Goal: Information Seeking & Learning: Learn about a topic

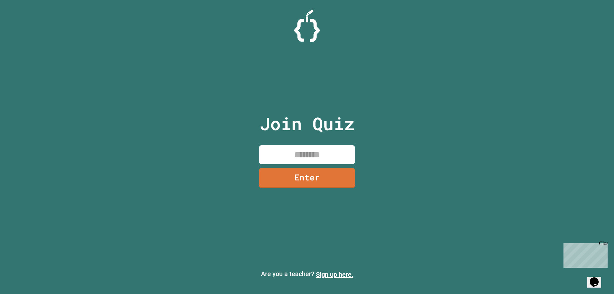
click at [327, 157] on input at bounding box center [307, 154] width 96 height 19
type input "********"
click at [337, 176] on link "Enter" at bounding box center [306, 177] width 97 height 21
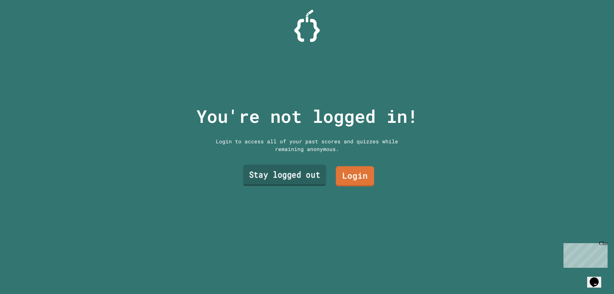
click at [298, 174] on link "Stay logged out" at bounding box center [284, 175] width 83 height 21
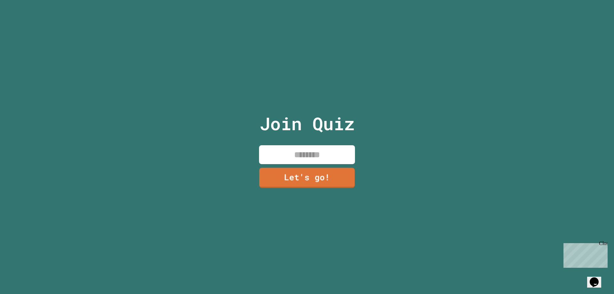
click at [308, 156] on input at bounding box center [307, 154] width 96 height 19
type input "******"
click at [326, 181] on link "Let's go!" at bounding box center [307, 177] width 96 height 21
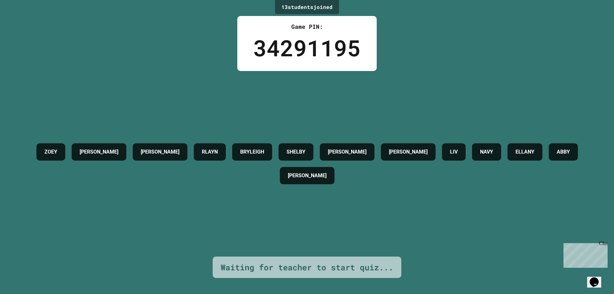
click at [602, 243] on div "Close" at bounding box center [603, 244] width 8 height 8
drag, startPoint x: 324, startPoint y: 126, endPoint x: 366, endPoint y: 114, distance: 44.3
click at [340, 122] on div "[PERSON_NAME] Z [PERSON_NAME] [PERSON_NAME] [PERSON_NAME] LIV NAVY [PERSON_NAME…" at bounding box center [307, 163] width 582 height 185
click at [391, 106] on div "[PERSON_NAME] Z [PERSON_NAME] [PERSON_NAME] [PERSON_NAME] LIV NAVY [PERSON_NAME…" at bounding box center [307, 163] width 582 height 185
click at [125, 156] on div "[PERSON_NAME]" at bounding box center [99, 151] width 55 height 17
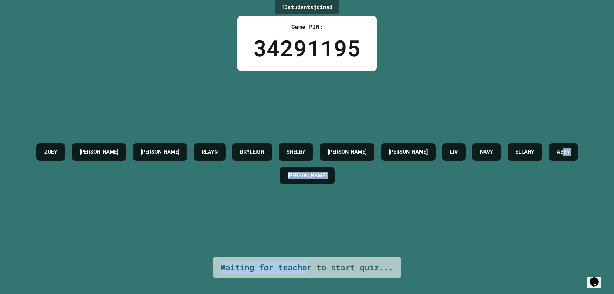
drag, startPoint x: 296, startPoint y: 243, endPoint x: 312, endPoint y: 264, distance: 26.2
click at [306, 260] on div "13 student s joined Game PIN: 34291195 [PERSON_NAME] Z [PERSON_NAME] [PERSON_NA…" at bounding box center [307, 147] width 614 height 294
drag, startPoint x: 451, startPoint y: 161, endPoint x: 445, endPoint y: 147, distance: 15.3
click at [445, 147] on div "[PERSON_NAME] Z [PERSON_NAME] [PERSON_NAME] [PERSON_NAME] LIV NAVY [PERSON_NAME…" at bounding box center [307, 163] width 582 height 47
click at [432, 93] on div "[PERSON_NAME] Z [PERSON_NAME] [PERSON_NAME] [PERSON_NAME] LIV NAVY [PERSON_NAME…" at bounding box center [307, 163] width 582 height 185
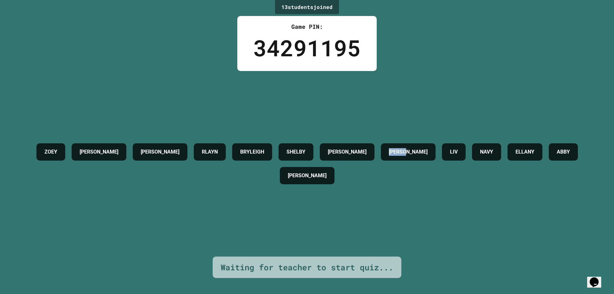
click at [432, 93] on div "[PERSON_NAME] Z [PERSON_NAME] [PERSON_NAME] [PERSON_NAME] LIV NAVY [PERSON_NAME…" at bounding box center [307, 163] width 582 height 185
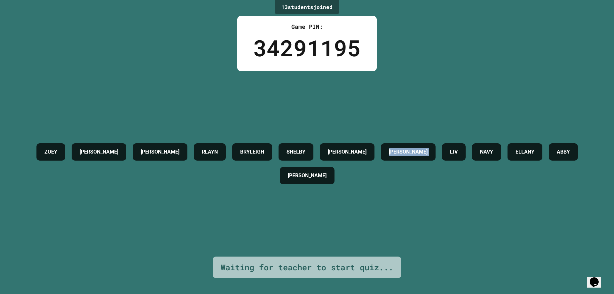
drag, startPoint x: 432, startPoint y: 93, endPoint x: 421, endPoint y: 114, distance: 23.3
click at [429, 104] on div "[PERSON_NAME] Z [PERSON_NAME] [PERSON_NAME] [PERSON_NAME] LIV NAVY [PERSON_NAME…" at bounding box center [307, 163] width 582 height 185
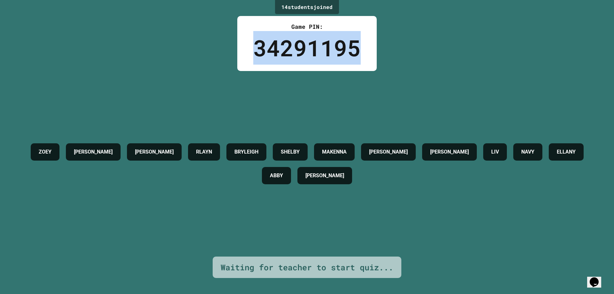
drag, startPoint x: 250, startPoint y: 43, endPoint x: 367, endPoint y: 49, distance: 117.8
click at [367, 49] on div "Game PIN: 34291195" at bounding box center [306, 43] width 139 height 55
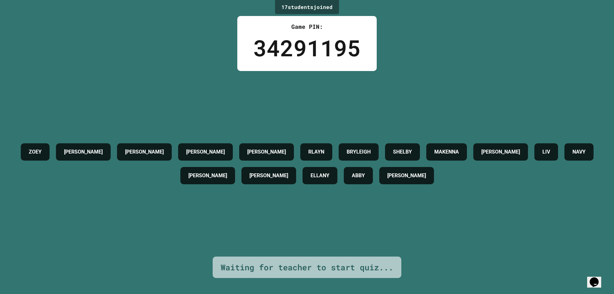
click at [179, 56] on div "17 student s joined Game PIN: 34291195 ZOEY [PERSON_NAME] [PERSON_NAME] Z [PERS…" at bounding box center [307, 147] width 614 height 294
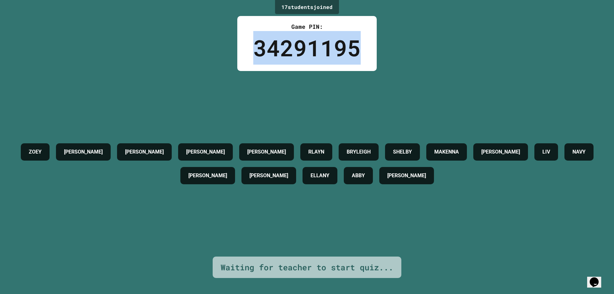
drag, startPoint x: 244, startPoint y: 46, endPoint x: 370, endPoint y: 59, distance: 126.6
click at [365, 60] on div "Game PIN: 34291195" at bounding box center [306, 43] width 139 height 55
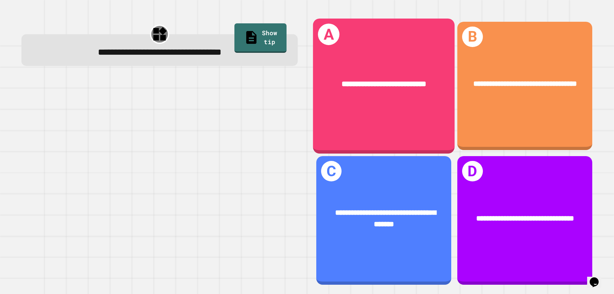
click at [398, 63] on div "**********" at bounding box center [384, 84] width 142 height 43
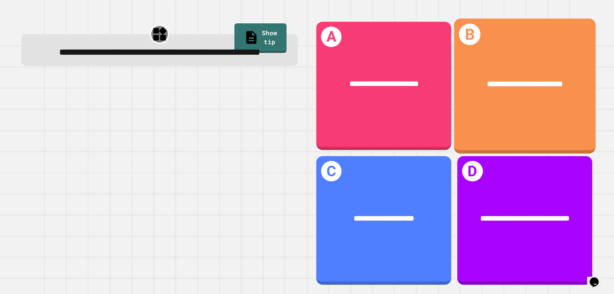
click at [546, 63] on div "**********" at bounding box center [525, 84] width 142 height 43
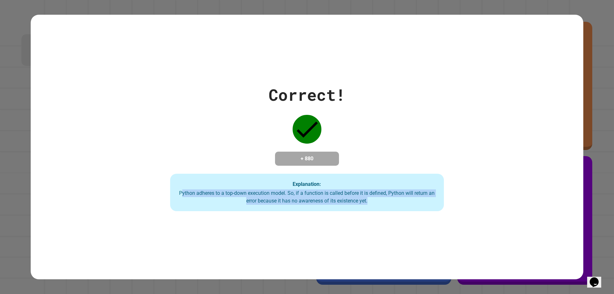
drag, startPoint x: 177, startPoint y: 193, endPoint x: 384, endPoint y: 213, distance: 208.3
click at [383, 214] on div "Correct! + 880 Explanation: Python adheres to a top-down execution model. So, i…" at bounding box center [307, 147] width 552 height 264
click at [384, 213] on div "Correct! + 880 Explanation: Python adheres to a top-down execution model. So, i…" at bounding box center [307, 147] width 552 height 264
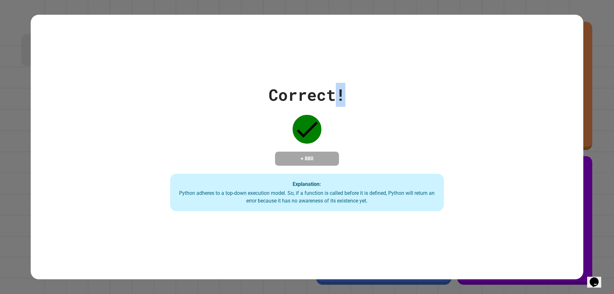
drag, startPoint x: 334, startPoint y: 97, endPoint x: 301, endPoint y: 96, distance: 33.2
click at [329, 100] on div "Correct! + 880 Explanation: Python adheres to a top-down execution model. So, i…" at bounding box center [307, 147] width 391 height 128
click at [86, 85] on div "Correct! + 880 Explanation: Python adheres to a top-down execution model. So, i…" at bounding box center [307, 147] width 552 height 128
click at [105, 223] on div "Correct! + 880 Explanation: Python adheres to a top-down execution model. So, i…" at bounding box center [307, 147] width 552 height 264
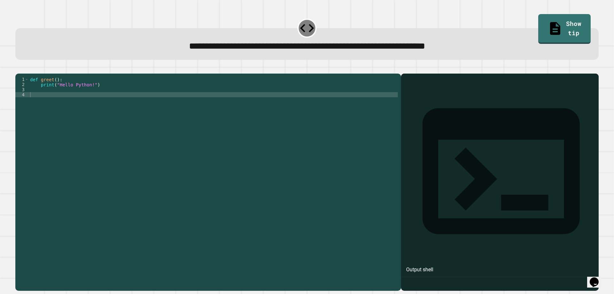
click at [63, 102] on div "def greet ( ) : print ( "Hello Python!" )" at bounding box center [213, 174] width 369 height 194
type textarea "*******"
click at [25, 73] on icon "button" at bounding box center [23, 72] width 4 height 4
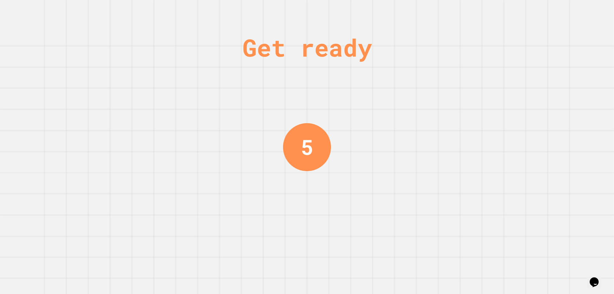
click at [435, 113] on div "Get ready 5" at bounding box center [307, 147] width 614 height 294
click at [435, 113] on div "Get ready 4" at bounding box center [307, 147] width 614 height 294
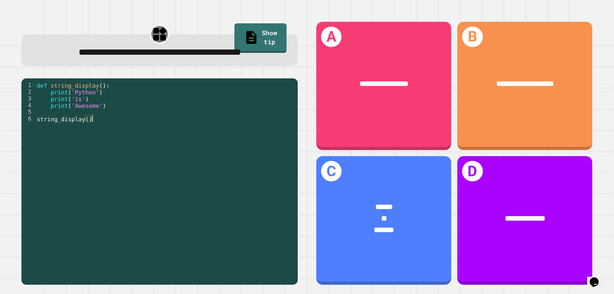
click at [226, 249] on div "def string_display ( ) : print ( 'Python' ) print ( 'is' ) print ( 'Awesome' ) …" at bounding box center [164, 171] width 259 height 181
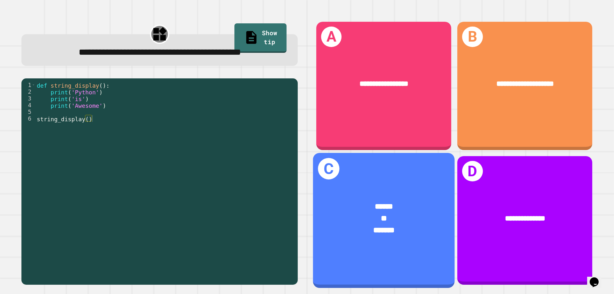
click at [368, 190] on div "****** ** *******" at bounding box center [384, 218] width 142 height 67
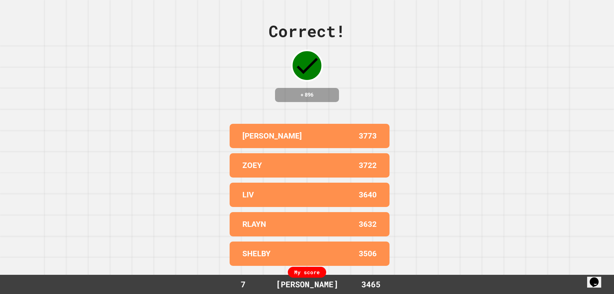
click at [222, 54] on div "Correct! + 896 [PERSON_NAME] 3773 ZOEY 3722 LIV 3640 RLAYN 3632 SHELBY 3506 My …" at bounding box center [307, 147] width 614 height 294
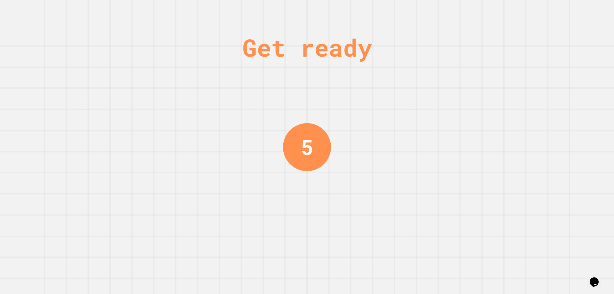
click at [438, 156] on div "Get ready 5" at bounding box center [307, 147] width 614 height 294
drag, startPoint x: 401, startPoint y: 158, endPoint x: 385, endPoint y: 157, distance: 15.7
click at [398, 158] on div "Get ready 5" at bounding box center [307, 147] width 614 height 294
click at [384, 158] on div "Get ready 5" at bounding box center [307, 147] width 614 height 294
click at [378, 157] on div "Get ready 4" at bounding box center [307, 147] width 614 height 294
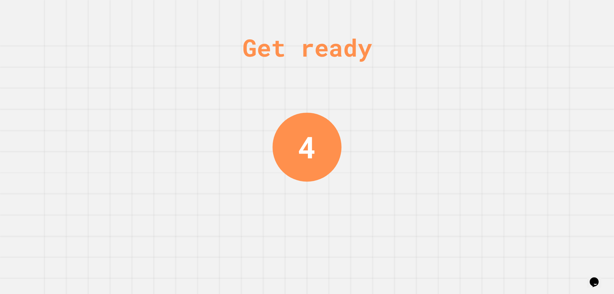
click at [376, 151] on div "Get ready 4" at bounding box center [307, 147] width 614 height 294
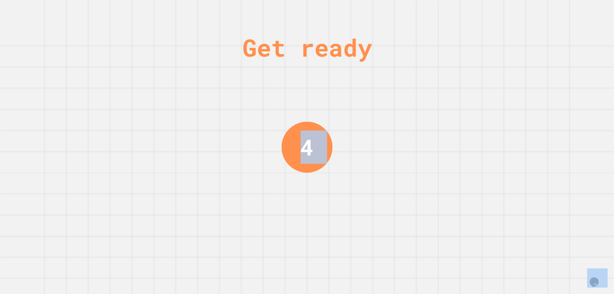
click at [376, 151] on div "Get ready 4" at bounding box center [307, 147] width 614 height 294
click at [376, 151] on div "Get ready 3" at bounding box center [307, 147] width 614 height 294
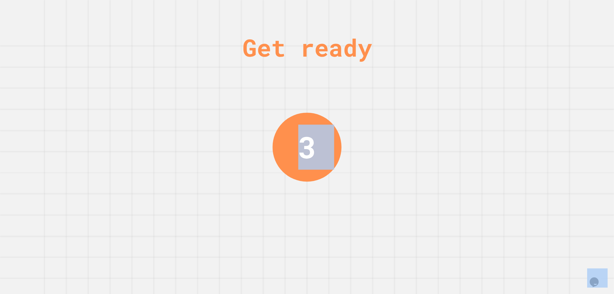
click at [381, 146] on div "Get ready 3" at bounding box center [307, 147] width 614 height 294
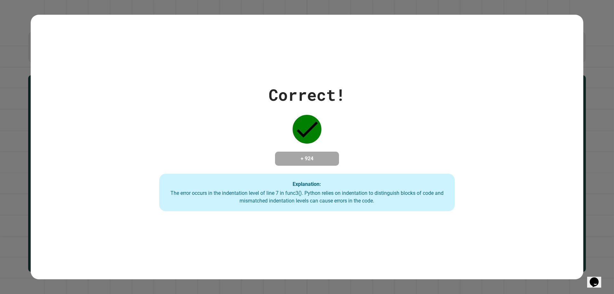
click at [404, 165] on div "Correct! + 924 Explanation: The error occurs in the indentation level of line 7…" at bounding box center [307, 147] width 422 height 128
click at [277, 155] on div "+ 924" at bounding box center [307, 158] width 64 height 14
drag, startPoint x: 276, startPoint y: 154, endPoint x: 275, endPoint y: 148, distance: 5.5
click at [276, 154] on div "+ 924" at bounding box center [307, 158] width 64 height 14
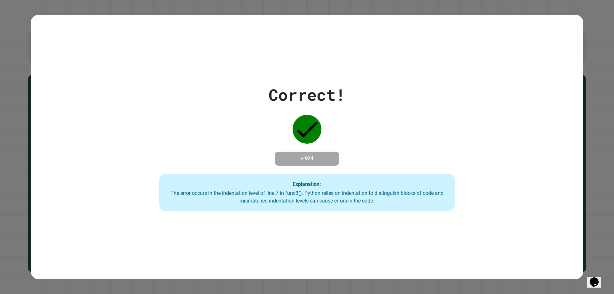
drag, startPoint x: 274, startPoint y: 142, endPoint x: 270, endPoint y: 139, distance: 5.2
click at [270, 140] on div "Correct! + 924 Explanation: The error occurs in the indentation level of line 7…" at bounding box center [307, 147] width 422 height 128
drag, startPoint x: 265, startPoint y: 92, endPoint x: 361, endPoint y: 111, distance: 98.1
click at [361, 111] on div "Correct! + 924 Explanation: The error occurs in the indentation level of line 7…" at bounding box center [307, 147] width 422 height 128
drag, startPoint x: 388, startPoint y: 153, endPoint x: 384, endPoint y: 159, distance: 7.2
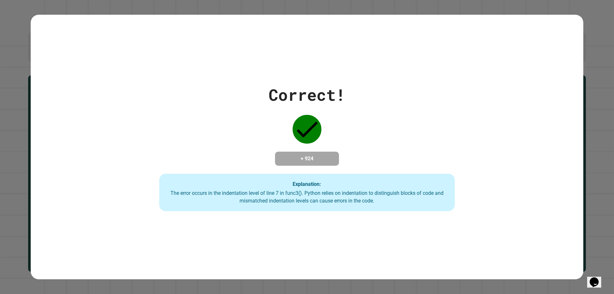
click at [384, 159] on div "Correct! + 924 Explanation: The error occurs in the indentation level of line 7…" at bounding box center [307, 147] width 422 height 128
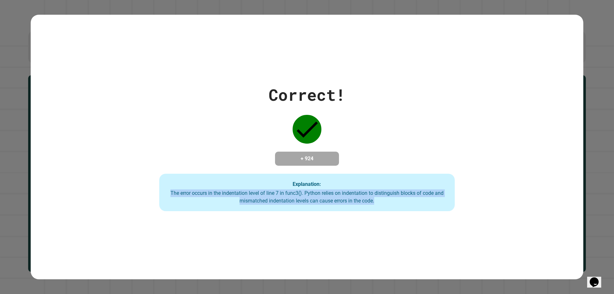
drag, startPoint x: 166, startPoint y: 192, endPoint x: 384, endPoint y: 214, distance: 219.7
click at [384, 214] on div "Correct! + 924 Explanation: The error occurs in the indentation level of line 7…" at bounding box center [307, 147] width 552 height 264
drag, startPoint x: 286, startPoint y: 186, endPoint x: 422, endPoint y: 206, distance: 137.9
click at [422, 206] on div "Explanation: The error occurs in the indentation level of line 7 in func3(). Py…" at bounding box center [306, 193] width 295 height 38
click at [179, 186] on div "Explanation: The error occurs in the indentation level of line 7 in func3(). Py…" at bounding box center [306, 193] width 295 height 38
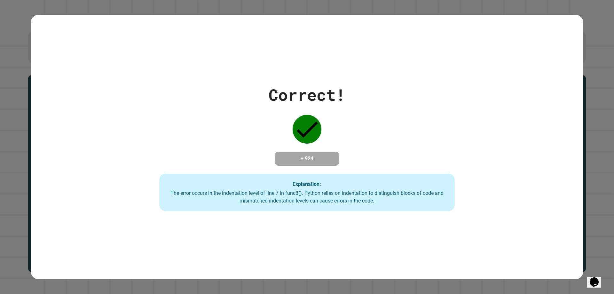
drag, startPoint x: 180, startPoint y: 183, endPoint x: 159, endPoint y: 200, distance: 26.9
click at [174, 186] on div "Explanation: The error occurs in the indentation level of line 7 in func3(). Py…" at bounding box center [306, 193] width 295 height 38
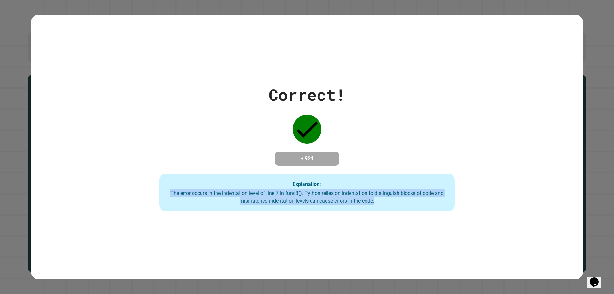
drag, startPoint x: 165, startPoint y: 191, endPoint x: 418, endPoint y: 247, distance: 259.3
click at [418, 247] on div "Correct! + 924 Explanation: The error occurs in the indentation level of line 7…" at bounding box center [307, 147] width 552 height 264
click at [243, 205] on div "Explanation: The error occurs in the indentation level of line 7 in func3(). Py…" at bounding box center [306, 193] width 295 height 38
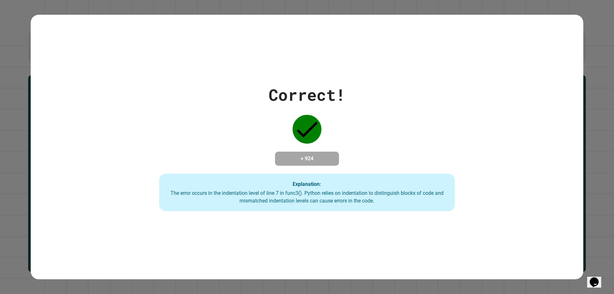
click at [91, 83] on div "Correct! + 924 Explanation: The error occurs in the indentation level of line 7…" at bounding box center [307, 147] width 552 height 128
click at [5, 246] on div "Correct! + 924 Explanation: The error occurs in the indentation level of line 7…" at bounding box center [307, 147] width 614 height 294
drag, startPoint x: 5, startPoint y: 246, endPoint x: 183, endPoint y: 171, distance: 192.8
click at [9, 245] on div "Correct! + 924 Explanation: The error occurs in the indentation level of line 7…" at bounding box center [307, 147] width 614 height 294
click at [195, 161] on div "Correct! + 924 Explanation: The error occurs in the indentation level of line 7…" at bounding box center [307, 147] width 422 height 128
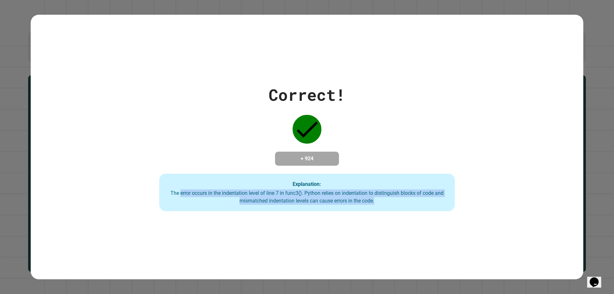
drag, startPoint x: 185, startPoint y: 195, endPoint x: 588, endPoint y: 236, distance: 405.4
click at [588, 236] on div "Correct! + 924 Explanation: The error occurs in the indentation level of line 7…" at bounding box center [307, 147] width 614 height 294
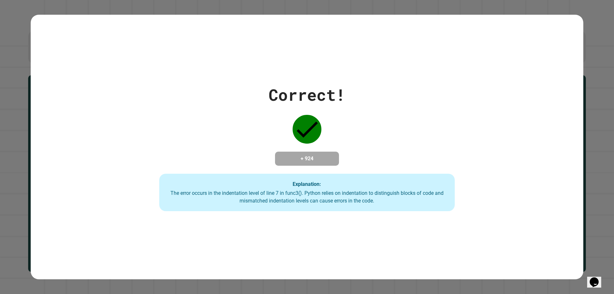
drag, startPoint x: 196, startPoint y: 183, endPoint x: 191, endPoint y: 184, distance: 5.5
click at [191, 184] on div "Explanation: The error occurs in the indentation level of line 7 in func3(). Py…" at bounding box center [306, 193] width 295 height 38
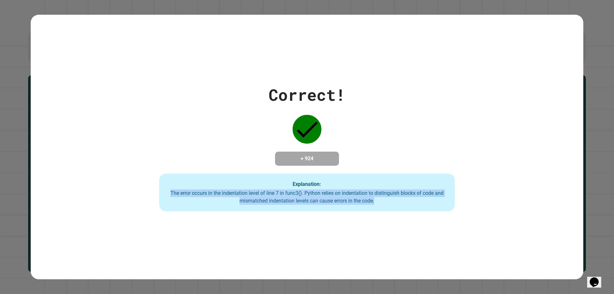
drag, startPoint x: 168, startPoint y: 191, endPoint x: 424, endPoint y: 243, distance: 261.5
click at [424, 243] on div "Correct! + 924 Explanation: The error occurs in the indentation level of line 7…" at bounding box center [307, 147] width 552 height 264
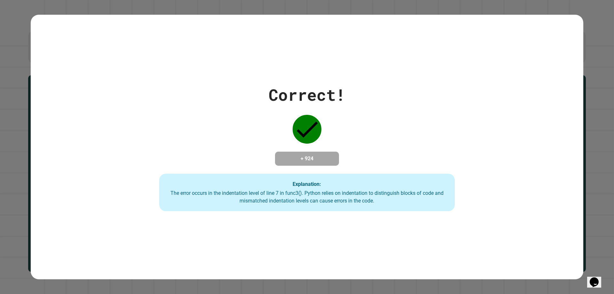
drag, startPoint x: 431, startPoint y: 109, endPoint x: 476, endPoint y: 117, distance: 46.4
click at [476, 117] on div "Correct! + 924 Explanation: The error occurs in the indentation level of line 7…" at bounding box center [307, 147] width 422 height 128
drag, startPoint x: 288, startPoint y: 115, endPoint x: 348, endPoint y: 129, distance: 61.7
click at [348, 129] on div "Correct! + 924 Explanation: The error occurs in the indentation level of line 7…" at bounding box center [307, 147] width 422 height 128
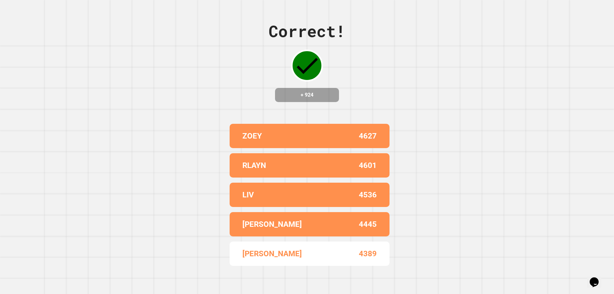
click at [464, 67] on div "Correct! + 924 ZOEY 4627 RLAYN 4601 LIV 4536 [PERSON_NAME] F 4445 [PERSON_NAME]…" at bounding box center [307, 147] width 614 height 294
click at [458, 78] on div "Correct! + 924 ZOEY 4627 RLAYN 4601 LIV 4536 [PERSON_NAME] F 4445 [PERSON_NAME]…" at bounding box center [307, 147] width 614 height 294
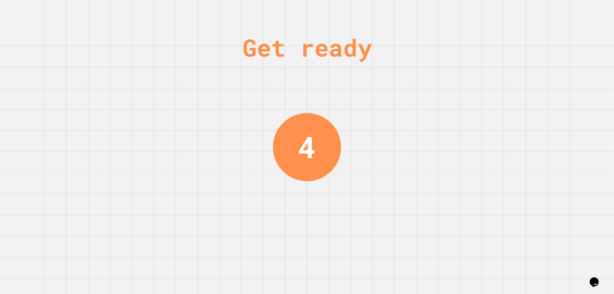
drag, startPoint x: 299, startPoint y: 148, endPoint x: 297, endPoint y: 152, distance: 4.2
click at [297, 152] on div "4" at bounding box center [307, 147] width 68 height 68
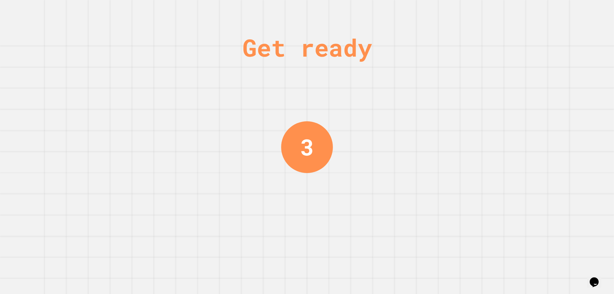
click at [305, 132] on div "3" at bounding box center [306, 147] width 13 height 34
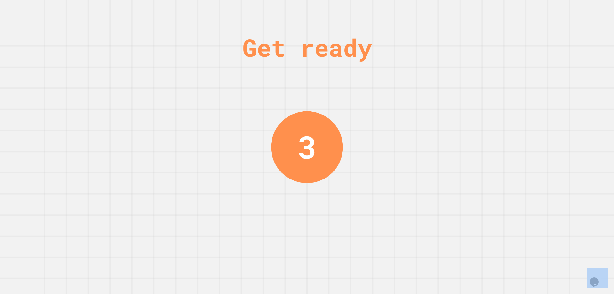
drag, startPoint x: 305, startPoint y: 132, endPoint x: 327, endPoint y: 143, distance: 25.0
click at [306, 132] on div "3" at bounding box center [307, 146] width 19 height 47
click at [331, 146] on div "3" at bounding box center [307, 147] width 68 height 68
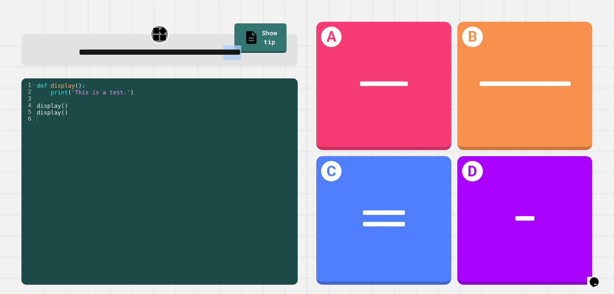
drag, startPoint x: 47, startPoint y: 62, endPoint x: 207, endPoint y: 62, distance: 159.8
click at [207, 59] on div "**********" at bounding box center [159, 52] width 253 height 14
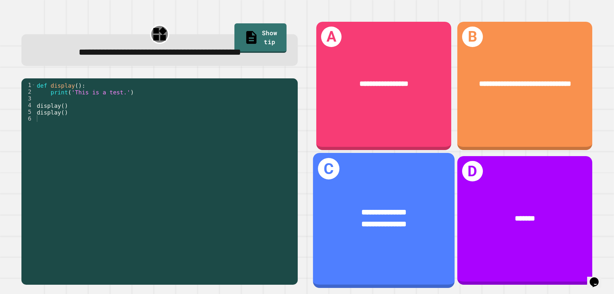
click at [329, 219] on div "**********" at bounding box center [384, 225] width 110 height 12
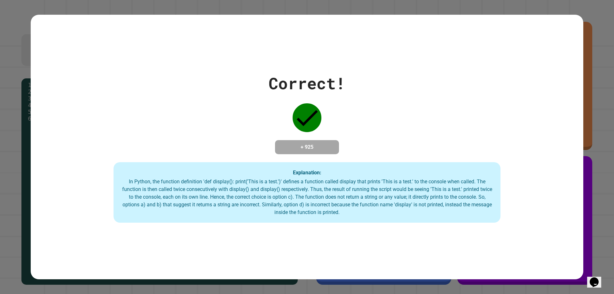
click at [326, 212] on div "In Python, the function definition 'def display(): print('This is a test.')' de…" at bounding box center [307, 197] width 374 height 38
click at [183, 129] on div "Correct! + 925 Explanation: In Python, the function definition 'def display(): …" at bounding box center [307, 146] width 552 height 151
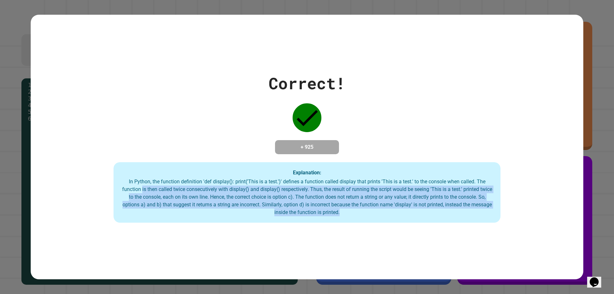
drag, startPoint x: 171, startPoint y: 197, endPoint x: 392, endPoint y: 238, distance: 225.6
click at [392, 238] on div "Correct! + 925 Explanation: In Python, the function definition 'def display(): …" at bounding box center [307, 147] width 552 height 264
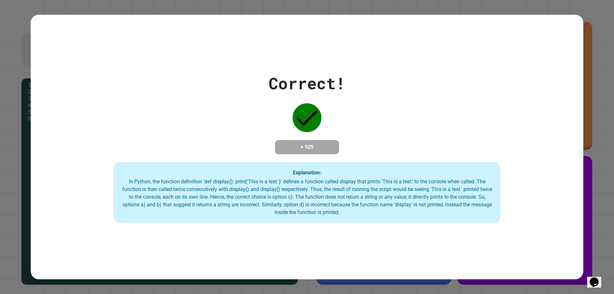
drag, startPoint x: 134, startPoint y: 176, endPoint x: 153, endPoint y: 161, distance: 24.8
click at [144, 167] on div "Explanation: In Python, the function definition 'def display(): print('This is …" at bounding box center [306, 192] width 387 height 61
drag, startPoint x: 190, startPoint y: 143, endPoint x: 347, endPoint y: 91, distance: 165.4
click at [306, 111] on div "Correct! + 925 Explanation: In Python, the function definition 'def display(): …" at bounding box center [307, 146] width 552 height 151
click at [590, 188] on div "Correct! + 925 Explanation: In Python, the function definition 'def display(): …" at bounding box center [307, 147] width 614 height 294
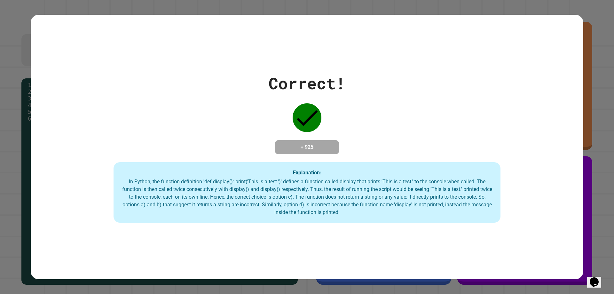
click at [593, 278] on icon "Chat widget" at bounding box center [593, 282] width 9 height 10
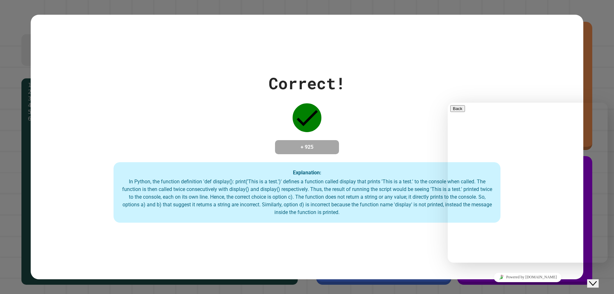
click at [523, 74] on div "Correct! + 925 Explanation: In Python, the function definition 'def display(): …" at bounding box center [307, 146] width 552 height 151
drag, startPoint x: 523, startPoint y: 74, endPoint x: 538, endPoint y: 92, distance: 23.4
click at [526, 79] on div "Correct! + 925 Explanation: In Python, the function definition 'def display(): …" at bounding box center [307, 146] width 552 height 151
click at [598, 279] on button "Close Chat This icon closes the chat window." at bounding box center [593, 283] width 12 height 8
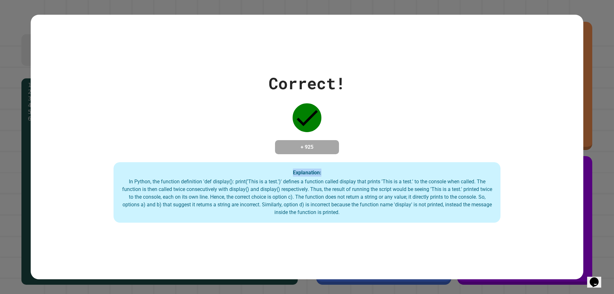
click at [92, 83] on div "Correct! + 925 Explanation: In Python, the function definition 'def display(): …" at bounding box center [307, 146] width 552 height 151
click at [132, 181] on div "In Python, the function definition 'def display(): print('This is a test.')' de…" at bounding box center [307, 197] width 374 height 38
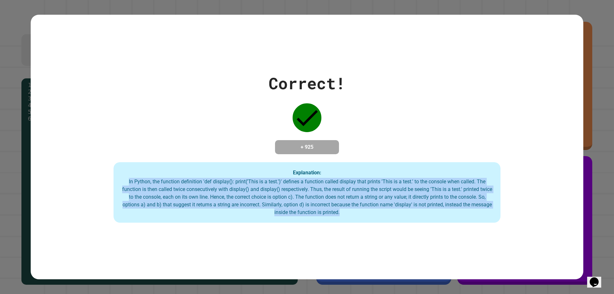
drag, startPoint x: 126, startPoint y: 181, endPoint x: 401, endPoint y: 240, distance: 281.4
click at [402, 243] on div "Correct! + 925 Explanation: In Python, the function definition 'def display(): …" at bounding box center [307, 147] width 552 height 264
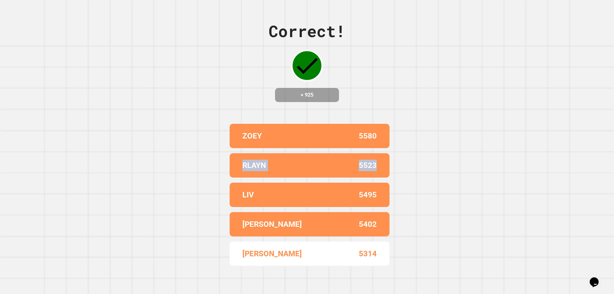
click at [450, 148] on div "Correct! + 925 ZOEY 5580 RLAYN 5523 LIV 5495 LUKE F 5402 [PERSON_NAME] 5314" at bounding box center [307, 147] width 614 height 294
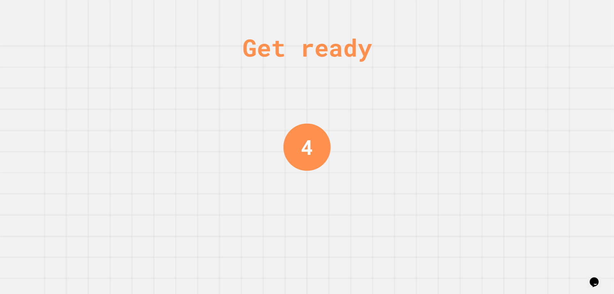
click at [446, 135] on div "Get ready 4" at bounding box center [307, 147] width 614 height 294
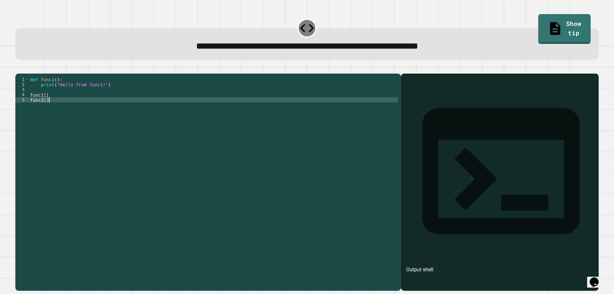
click at [87, 110] on div "def func1 ( ) : print ( "Hello from func1!" ) func1 ( ) func2 ( )" at bounding box center [213, 174] width 369 height 194
click at [87, 99] on div "def func1 ( ) : print ( "Hello from func1!" ) func1 ( ) func2 ( )" at bounding box center [213, 174] width 369 height 194
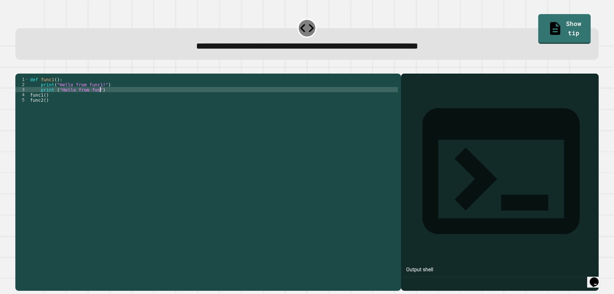
scroll to position [0, 5]
click at [93, 111] on div "def func1 ( ) : print ( "Hello from func1!" ) print ( "Hello from func2" ) func…" at bounding box center [213, 174] width 369 height 194
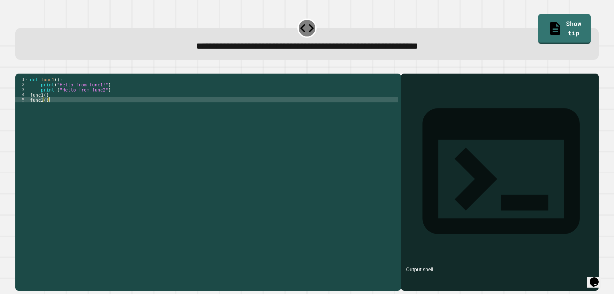
scroll to position [0, 1]
click at [152, 151] on div "def func1 ( ) : print ( "Hello from func1!" ) print ( "Hello from func2" ) func…" at bounding box center [213, 174] width 369 height 194
click at [41, 99] on div "def func1 ( ) : print ( "Hello from func1!" ) print ( "Hello from func2" ) func…" at bounding box center [213, 174] width 369 height 194
click at [55, 109] on div "def func1 ( ) : print ( "Hello from func1!" ) print ( "Hello from func2" ) func…" at bounding box center [213, 174] width 369 height 194
click at [24, 74] on icon "button" at bounding box center [23, 72] width 4 height 4
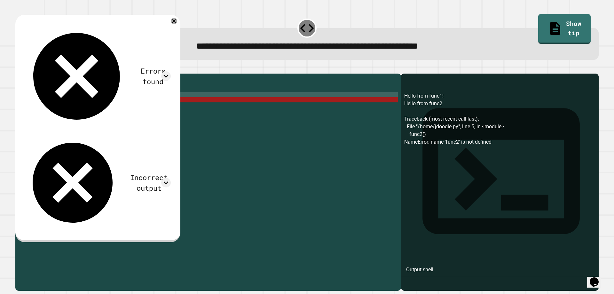
click at [78, 105] on div "def func1 ( ) : print ( "Hello from func1!" ) print ( "Hello from func2" ) func…" at bounding box center [213, 174] width 369 height 194
click at [78, 107] on div "def func1 ( ) : print ( "Hello from func1!" ) print ( "Hello from func2" ) func…" at bounding box center [213, 174] width 369 height 194
click at [28, 97] on div "4" at bounding box center [21, 94] width 13 height 5
click at [30, 105] on div "def func1 ( ) : print ( "Hello from func1!" ) print ( "Hello from func2" ) func…" at bounding box center [213, 174] width 369 height 194
type textarea "*******"
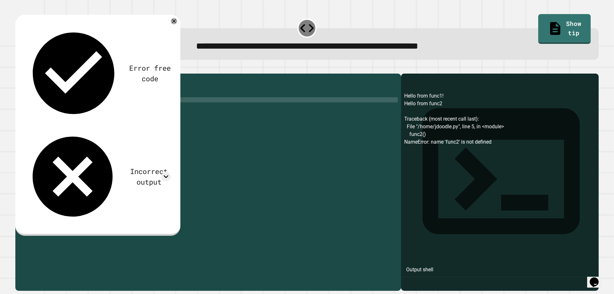
scroll to position [0, 0]
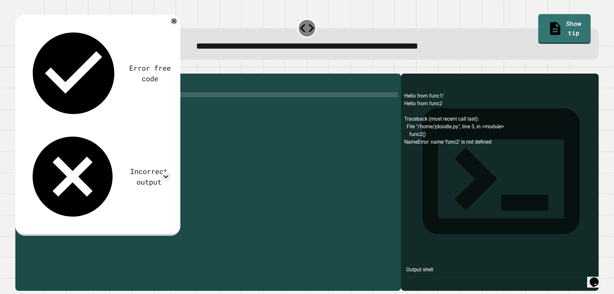
click at [45, 104] on div "def func1 ( ) : print ( "Hello from func1!" ) print ( "Hello from func2" ) func…" at bounding box center [213, 174] width 369 height 194
type textarea "**********"
click at [28, 97] on div "4" at bounding box center [21, 94] width 13 height 5
click at [30, 103] on div "def func1 ( ) : print ( "Hello from func1!" ) print ( "Hello from func2" ) func…" at bounding box center [213, 174] width 369 height 194
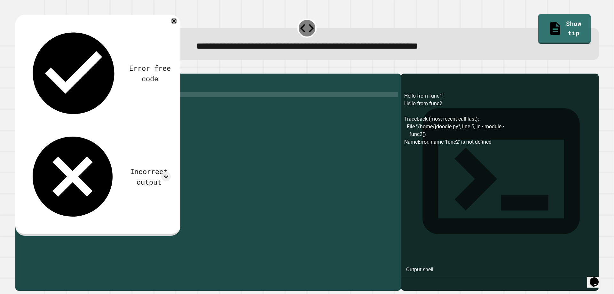
click at [24, 74] on icon "button" at bounding box center [23, 72] width 4 height 4
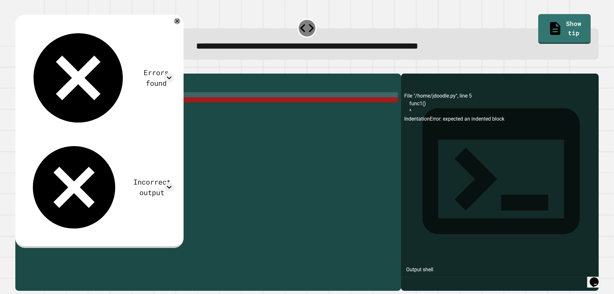
scroll to position [0, 1]
click at [51, 110] on div "def func1 ( ) : print ( "Hello from func1!" ) print ( "Hello from func2" ) def …" at bounding box center [213, 174] width 369 height 194
click at [55, 110] on div "def func1 ( ) : print ( "Hello from func1!" ) print ( "Hello from func2" ) def …" at bounding box center [213, 174] width 369 height 194
drag, startPoint x: 41, startPoint y: 99, endPoint x: 114, endPoint y: 100, distance: 73.2
click at [114, 100] on div "def func1 ( ) : print ( "Hello from func1!" ) print ( "Hello from func2" ) def …" at bounding box center [213, 174] width 369 height 194
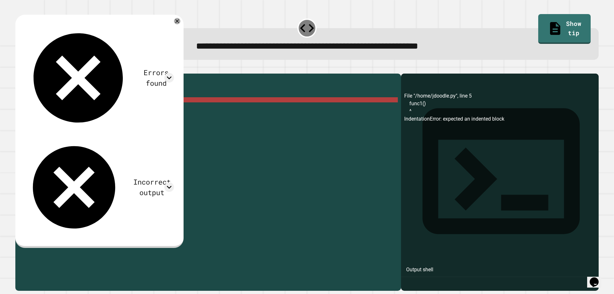
click at [97, 108] on div "def func1 ( ) : print ( "Hello from func1!" ) print ( "Hello from func2" ) def …" at bounding box center [213, 174] width 369 height 194
drag, startPoint x: 34, startPoint y: 105, endPoint x: 31, endPoint y: 107, distance: 3.4
click at [31, 107] on div "def func1 ( ) : print ( "Hello from func1!" ) print ( "Hello from func2" ) def …" at bounding box center [213, 174] width 369 height 194
click at [31, 107] on div "def func1 ( ) : print ( "Hello from func1!" ) print ( "Hello from func2" ) def …" at bounding box center [213, 169] width 369 height 184
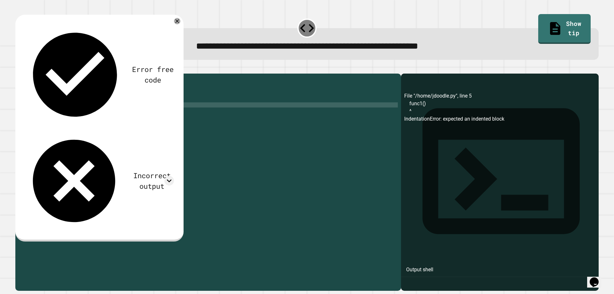
scroll to position [0, 0]
click at [33, 110] on div "def func1 ( ) : print ( "Hello from func1!" ) print ( "Hello from func2" ) def …" at bounding box center [213, 174] width 369 height 194
paste textarea "**********"
click at [29, 110] on div "def func1 ( ) : print ( "Hello from func1!" ) print ( "Hello from func2" ) def …" at bounding box center [213, 174] width 369 height 194
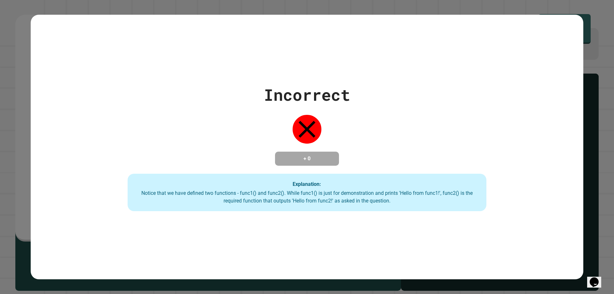
type textarea "**********"
click at [24, 72] on div "Incorrect + 0 Explanation: Notice that we have defined two functions - func1() …" at bounding box center [307, 147] width 614 height 294
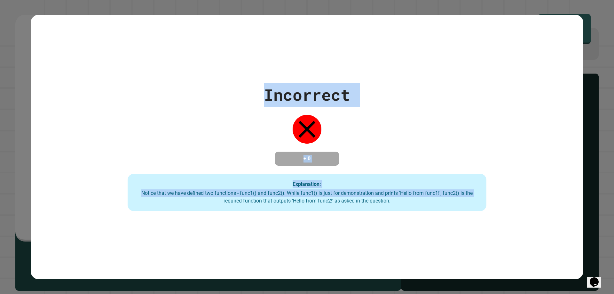
drag, startPoint x: 0, startPoint y: 267, endPoint x: 47, endPoint y: 306, distance: 61.3
click at [510, 141] on div "Incorrect + 0 Explanation: Notice that we have defined two functions - func1() …" at bounding box center [307, 147] width 512 height 128
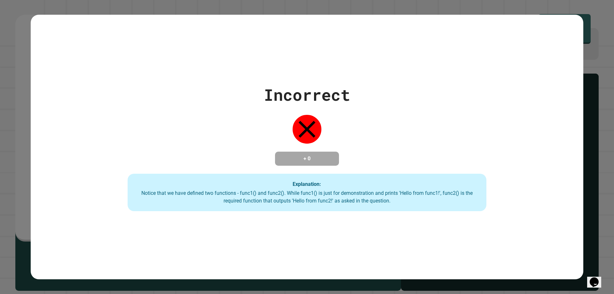
drag, startPoint x: 509, startPoint y: 141, endPoint x: 311, endPoint y: 190, distance: 204.3
click at [311, 190] on div "Notice that we have defined two functions - func1() and func2(). While func1() …" at bounding box center [306, 196] width 345 height 15
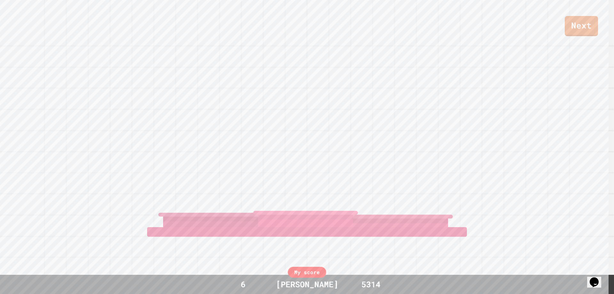
drag, startPoint x: 478, startPoint y: 197, endPoint x: 475, endPoint y: 199, distance: 4.4
click at [475, 199] on div "Next [PERSON_NAME] View leaderboard" at bounding box center [307, 147] width 614 height 294
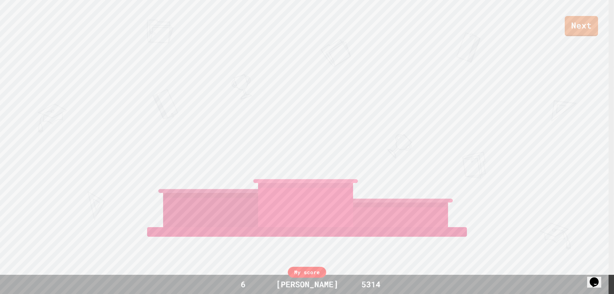
click at [473, 202] on div "Next [PERSON_NAME] View leaderboard" at bounding box center [307, 147] width 614 height 294
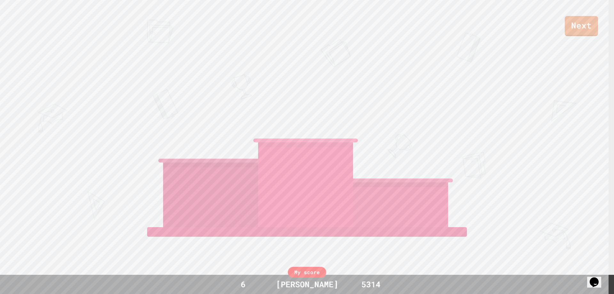
click at [472, 209] on div "Next [PERSON_NAME] View leaderboard" at bounding box center [307, 147] width 614 height 294
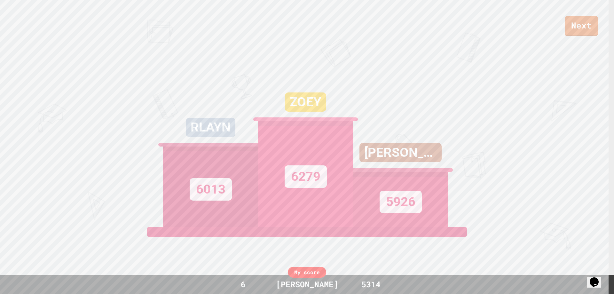
click at [472, 209] on div "Next RLAYN 6013 ZOEY 6279 [PERSON_NAME] 5926 View leaderboard" at bounding box center [307, 147] width 614 height 294
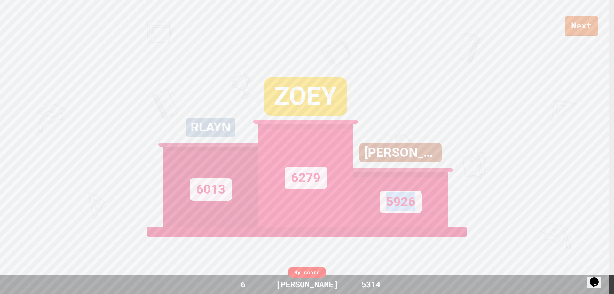
click at [472, 207] on div "Next RLAYN 6013 ZOEY 6279 [PERSON_NAME] 5926 View leaderboard" at bounding box center [307, 147] width 614 height 294
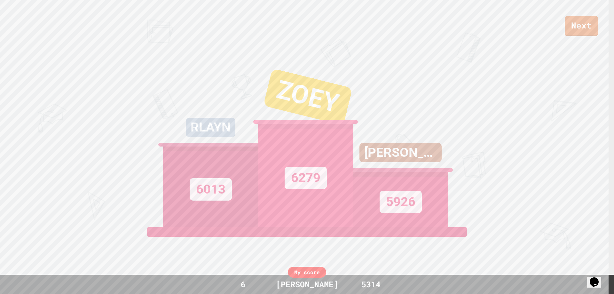
click at [472, 207] on div "Next RLAYN 6013 ZOEY 6279 [PERSON_NAME] 5926 View leaderboard" at bounding box center [307, 147] width 614 height 294
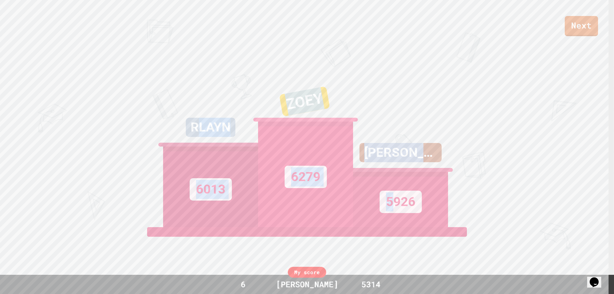
drag, startPoint x: 198, startPoint y: 139, endPoint x: 393, endPoint y: 186, distance: 200.7
click at [389, 188] on div "RLAYN 6013 ZOEY 6279 [PERSON_NAME] 5926" at bounding box center [307, 147] width 288 height 160
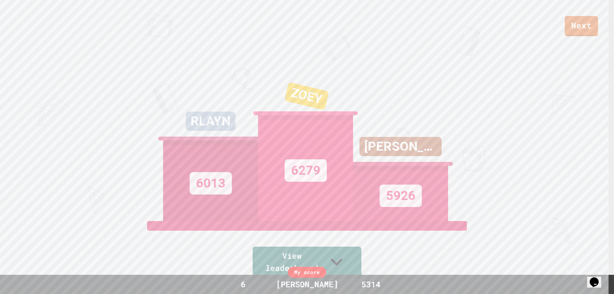
drag, startPoint x: 502, startPoint y: 41, endPoint x: 562, endPoint y: 232, distance: 199.5
click at [562, 232] on div "Next RLAYN 6013 ZOEY 6279 [PERSON_NAME] 5926 View leaderboard" at bounding box center [307, 141] width 614 height 294
click at [589, 30] on link "Next" at bounding box center [581, 25] width 32 height 21
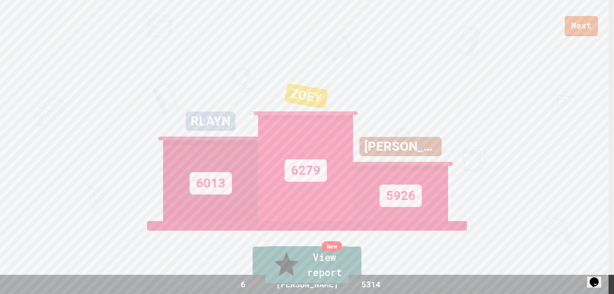
click at [316, 274] on link "New View report" at bounding box center [306, 265] width 83 height 38
drag, startPoint x: 352, startPoint y: 89, endPoint x: 395, endPoint y: 94, distance: 43.1
drag, startPoint x: 358, startPoint y: 87, endPoint x: 438, endPoint y: 95, distance: 81.0
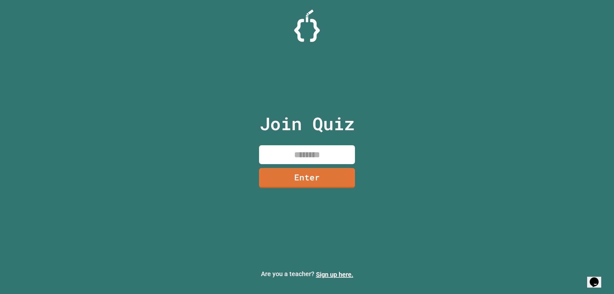
click at [298, 157] on input at bounding box center [307, 154] width 96 height 19
type input "********"
click at [316, 178] on link "Enter" at bounding box center [307, 176] width 88 height 21
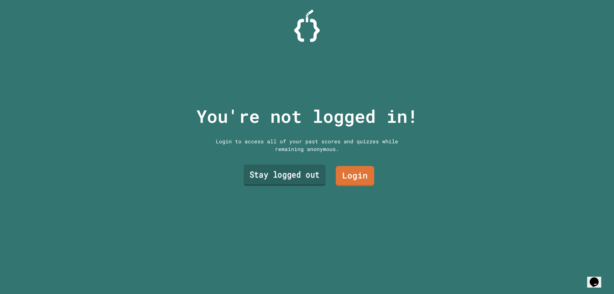
click at [306, 165] on link "Stay logged out" at bounding box center [285, 175] width 82 height 21
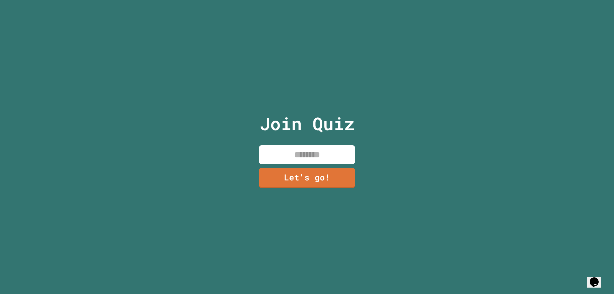
click at [320, 147] on input at bounding box center [307, 154] width 96 height 19
type input "******"
click at [303, 167] on link "Let's go!" at bounding box center [306, 177] width 97 height 21
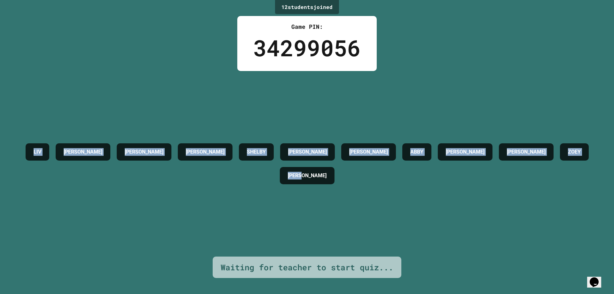
drag, startPoint x: 25, startPoint y: 140, endPoint x: 399, endPoint y: 187, distance: 377.2
click at [384, 187] on div "[PERSON_NAME] [PERSON_NAME] F [PERSON_NAME] J [PERSON_NAME] [PERSON_NAME] [PERS…" at bounding box center [307, 163] width 582 height 47
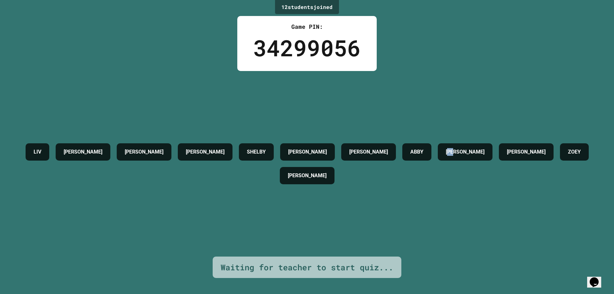
drag, startPoint x: 480, startPoint y: 209, endPoint x: 486, endPoint y: 214, distance: 7.5
click at [486, 214] on div "[PERSON_NAME] [PERSON_NAME] F [PERSON_NAME] J [PERSON_NAME] [PERSON_NAME] [PERS…" at bounding box center [307, 163] width 582 height 185
drag, startPoint x: 422, startPoint y: 169, endPoint x: 328, endPoint y: 105, distance: 113.7
click at [328, 105] on div "[PERSON_NAME] [PERSON_NAME] F [PERSON_NAME] J [PERSON_NAME] [PERSON_NAME] [PERS…" at bounding box center [307, 163] width 582 height 185
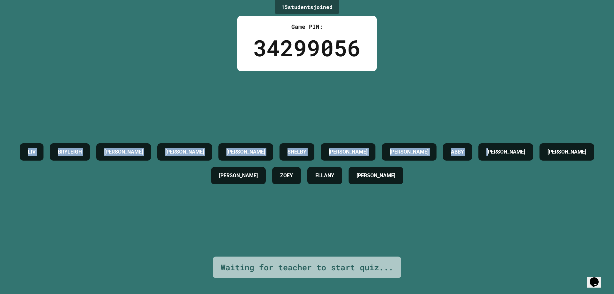
drag, startPoint x: 29, startPoint y: 140, endPoint x: 546, endPoint y: 271, distance: 533.4
click at [546, 271] on div "15 student s joined Game PIN: 34299056 [PERSON_NAME] [PERSON_NAME] F [PERSON_NA…" at bounding box center [307, 147] width 614 height 294
click at [485, 199] on div "[PERSON_NAME] [PERSON_NAME] F [PERSON_NAME] J [PERSON_NAME] [PERSON_NAME] [PERS…" at bounding box center [307, 163] width 582 height 185
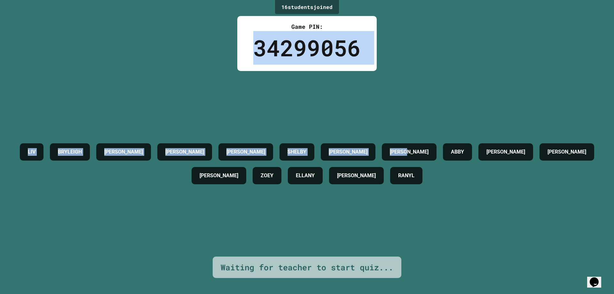
drag, startPoint x: 253, startPoint y: 52, endPoint x: 470, endPoint y: 97, distance: 221.9
click at [470, 97] on div "16 student s joined Game PIN: 34299056 [PERSON_NAME] [PERSON_NAME] F [PERSON_NA…" at bounding box center [307, 147] width 614 height 294
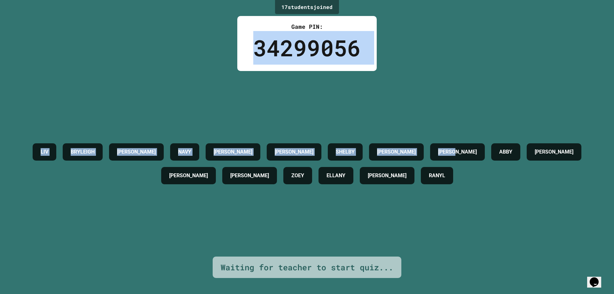
click at [468, 96] on div "[PERSON_NAME] [PERSON_NAME] NAVY LUKE F [PERSON_NAME] J [PERSON_NAME] [PERSON_N…" at bounding box center [307, 163] width 582 height 185
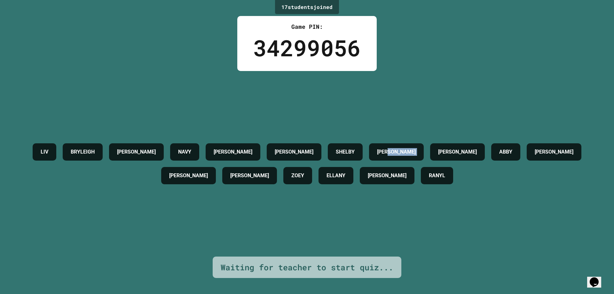
click at [468, 96] on div "[PERSON_NAME] [PERSON_NAME] NAVY LUKE F [PERSON_NAME] J [PERSON_NAME] [PERSON_N…" at bounding box center [307, 163] width 582 height 185
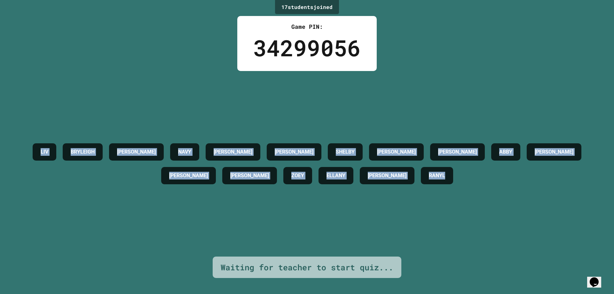
drag, startPoint x: 30, startPoint y: 146, endPoint x: 494, endPoint y: 235, distance: 472.8
click at [494, 235] on div "[PERSON_NAME] [PERSON_NAME] NAVY LUKE F [PERSON_NAME] J [PERSON_NAME] [PERSON_N…" at bounding box center [307, 163] width 582 height 185
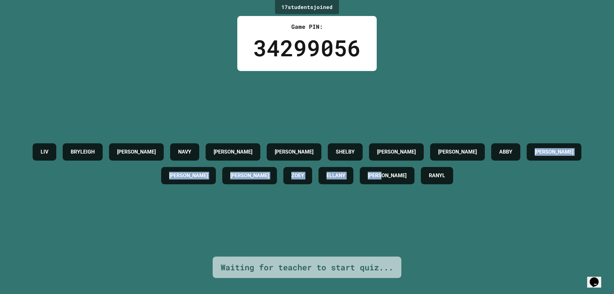
drag, startPoint x: 450, startPoint y: 171, endPoint x: 586, endPoint y: 202, distance: 139.9
click at [586, 202] on div "[PERSON_NAME] [PERSON_NAME] NAVY LUKE F [PERSON_NAME] J [PERSON_NAME] [PERSON_N…" at bounding box center [307, 163] width 582 height 185
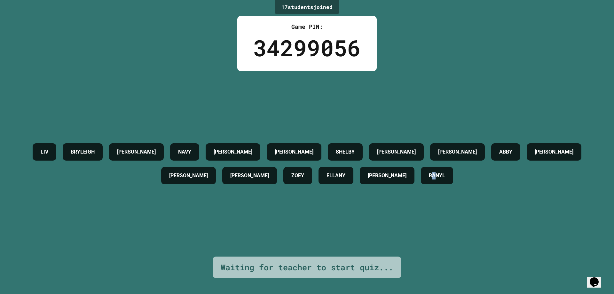
click at [471, 252] on div "17 student s joined Game PIN: 34299056 [PERSON_NAME] [PERSON_NAME] NAVY LUKE F …" at bounding box center [307, 147] width 614 height 294
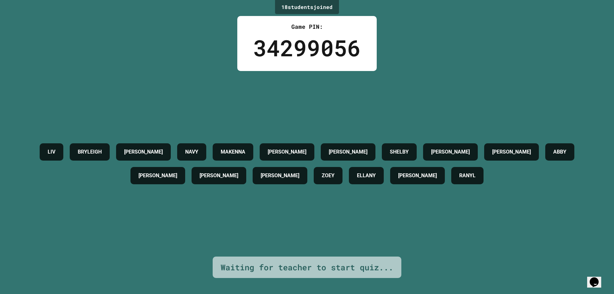
click at [445, 177] on div "[PERSON_NAME]" at bounding box center [417, 175] width 55 height 17
click at [475, 174] on h4 "RANYL" at bounding box center [467, 176] width 16 height 8
click at [495, 226] on div "[PERSON_NAME] [PERSON_NAME] NAVY MAKENNA LUKE F [PERSON_NAME] J [PERSON_NAME] […" at bounding box center [307, 163] width 582 height 185
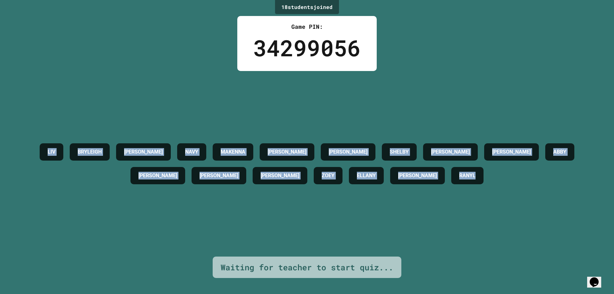
drag, startPoint x: 0, startPoint y: 80, endPoint x: 541, endPoint y: 245, distance: 565.5
click at [544, 262] on div "18 student s joined Game PIN: 34299056 [PERSON_NAME] [PERSON_NAME] NAVY [PERSON…" at bounding box center [307, 147] width 614 height 294
click at [517, 210] on div "[PERSON_NAME] [PERSON_NAME] NAVY MAKENNA LUKE F [PERSON_NAME] J [PERSON_NAME] […" at bounding box center [307, 163] width 582 height 185
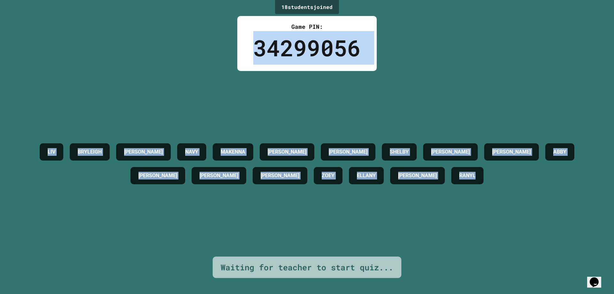
drag, startPoint x: 252, startPoint y: 32, endPoint x: 539, endPoint y: 227, distance: 347.3
click at [539, 227] on div "18 student s joined Game PIN: 34299056 [PERSON_NAME] [PERSON_NAME] NAVY [PERSON…" at bounding box center [307, 147] width 614 height 294
click at [539, 227] on div "[PERSON_NAME] [PERSON_NAME] NAVY MAKENNA LUKE F [PERSON_NAME] J [PERSON_NAME] […" at bounding box center [307, 163] width 582 height 185
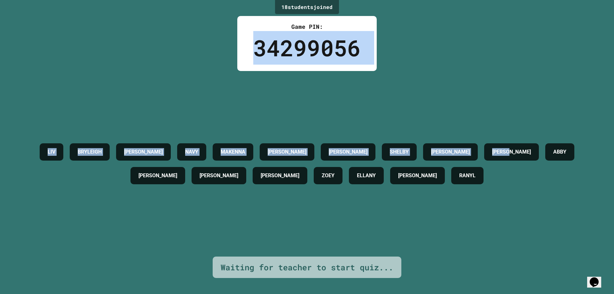
drag, startPoint x: 246, startPoint y: 50, endPoint x: 603, endPoint y: 241, distance: 404.8
click at [613, 276] on div "18 student s joined Game PIN: 34299056 [PERSON_NAME] [PERSON_NAME] NAVY [PERSON…" at bounding box center [307, 147] width 614 height 294
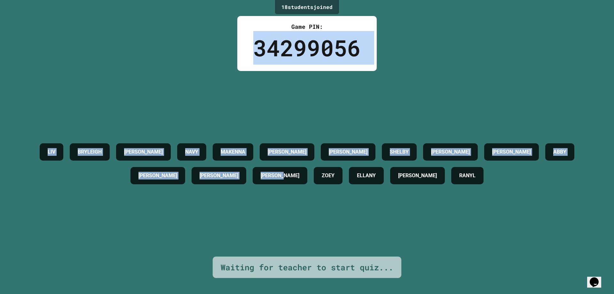
drag, startPoint x: 314, startPoint y: 167, endPoint x: 352, endPoint y: 31, distance: 141.0
click at [352, 31] on div "18 student s joined Game PIN: 34299056 [PERSON_NAME] [PERSON_NAME] NAVY [PERSON…" at bounding box center [307, 147] width 614 height 294
click at [469, 68] on div "18 student s joined Game PIN: 34299056 [PERSON_NAME] [PERSON_NAME] NAVY [PERSON…" at bounding box center [307, 147] width 614 height 294
click at [471, 73] on div "[PERSON_NAME] [PERSON_NAME] NAVY MAKENNA LUKE F [PERSON_NAME] J [PERSON_NAME] […" at bounding box center [307, 163] width 582 height 185
drag, startPoint x: 471, startPoint y: 73, endPoint x: 417, endPoint y: 108, distance: 64.6
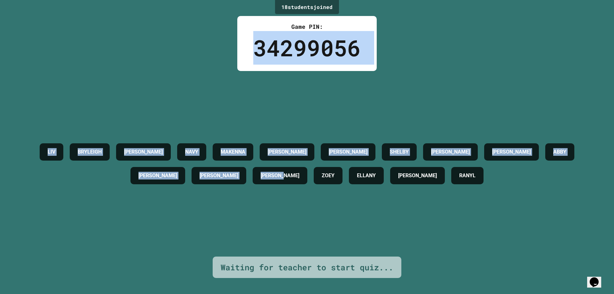
click at [476, 98] on div "[PERSON_NAME] [PERSON_NAME] NAVY MAKENNA LUKE F [PERSON_NAME] J [PERSON_NAME] […" at bounding box center [307, 163] width 582 height 185
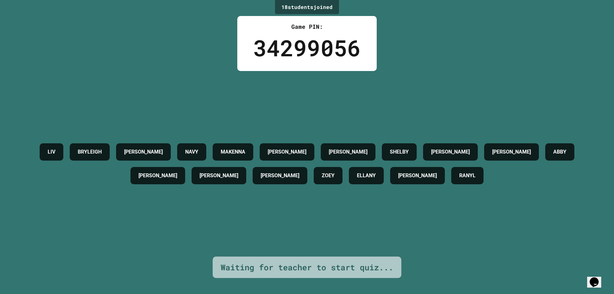
drag, startPoint x: 474, startPoint y: 102, endPoint x: 490, endPoint y: 77, distance: 29.1
click at [490, 77] on div "[PERSON_NAME] [PERSON_NAME] NAVY MAKENNA LUKE F [PERSON_NAME] J [PERSON_NAME] […" at bounding box center [307, 163] width 582 height 185
click at [83, 23] on div "18 student s joined Game PIN: 34299056 [PERSON_NAME] [PERSON_NAME] NAVY [PERSON…" at bounding box center [307, 147] width 614 height 294
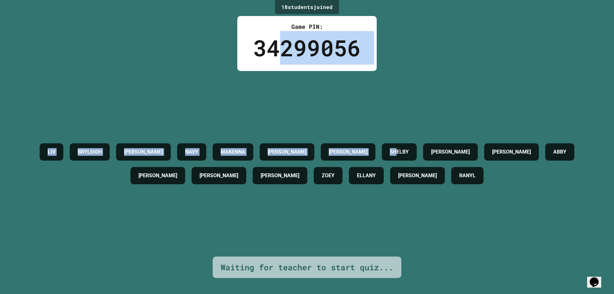
drag, startPoint x: 290, startPoint y: 59, endPoint x: 452, endPoint y: 98, distance: 166.0
click at [452, 98] on div "18 student s joined Game PIN: 34299056 [PERSON_NAME] [PERSON_NAME] NAVY [PERSON…" at bounding box center [307, 147] width 614 height 294
click at [452, 98] on div "[PERSON_NAME] [PERSON_NAME] NAVY MAKENNA LUKE F [PERSON_NAME] J [PERSON_NAME] […" at bounding box center [307, 163] width 582 height 185
drag, startPoint x: 321, startPoint y: 54, endPoint x: 418, endPoint y: 82, distance: 101.1
click at [418, 82] on div "18 student s joined Game PIN: 34299056 [PERSON_NAME] [PERSON_NAME] NAVY [PERSON…" at bounding box center [307, 147] width 614 height 294
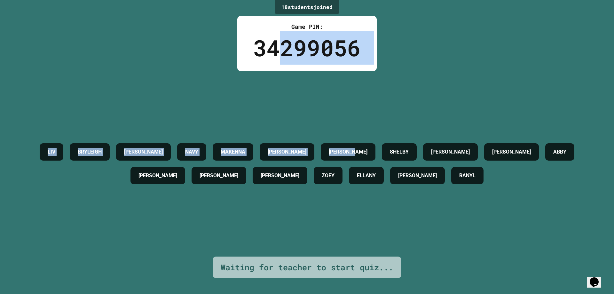
click at [418, 82] on div "[PERSON_NAME] [PERSON_NAME] NAVY MAKENNA LUKE F [PERSON_NAME] J [PERSON_NAME] […" at bounding box center [307, 163] width 582 height 185
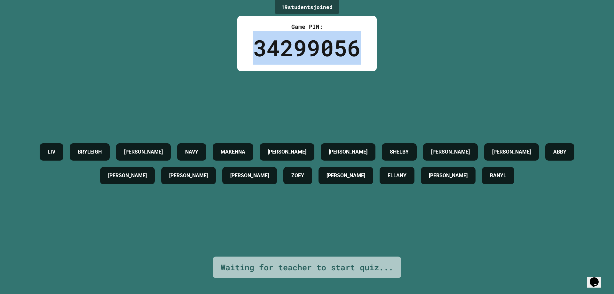
drag, startPoint x: 239, startPoint y: 39, endPoint x: 370, endPoint y: 59, distance: 132.9
click at [370, 59] on div "Game PIN: 34299056" at bounding box center [306, 43] width 139 height 55
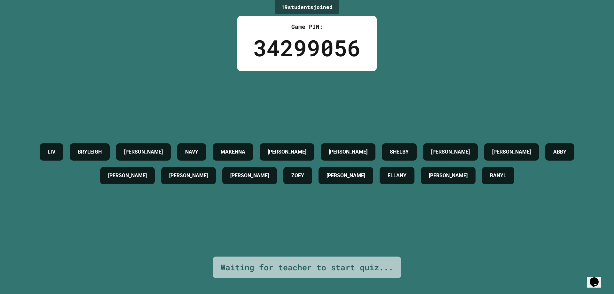
drag, startPoint x: 320, startPoint y: 52, endPoint x: 424, endPoint y: 45, distance: 104.4
click at [424, 45] on div "19 student s joined Game PIN: 34299056 [PERSON_NAME] [PERSON_NAME] NAVY [PERSON…" at bounding box center [307, 147] width 614 height 294
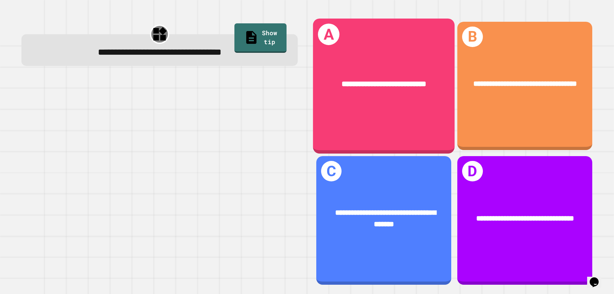
click at [424, 45] on div "**********" at bounding box center [384, 86] width 142 height 135
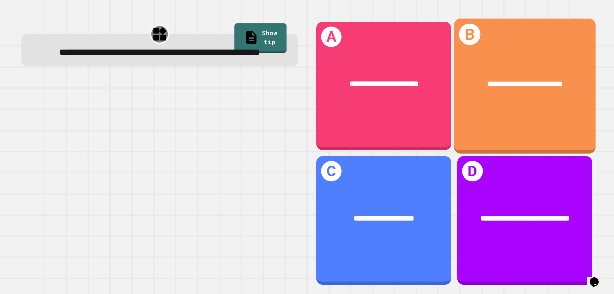
click at [546, 91] on div "**********" at bounding box center [525, 84] width 142 height 43
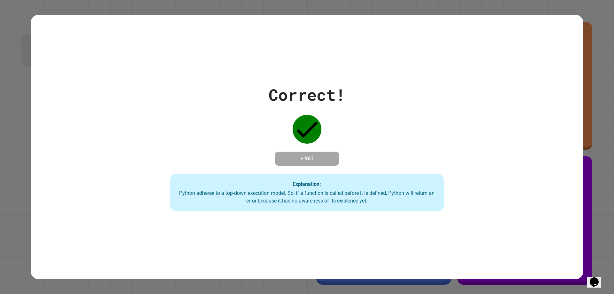
click at [468, 107] on div "Correct! + 961 Explanation: Python adheres to a top-down execution model. So, i…" at bounding box center [307, 147] width 391 height 128
drag, startPoint x: 573, startPoint y: 3, endPoint x: 422, endPoint y: 127, distance: 195.7
click at [422, 127] on div "Correct! + 961 Explanation: Python adheres to a top-down execution model. So, i…" at bounding box center [307, 147] width 391 height 128
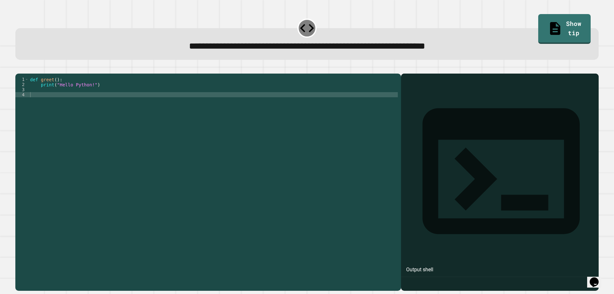
click at [284, 105] on div "def greet ( ) : print ( "Hello Python!" )" at bounding box center [213, 174] width 369 height 194
type textarea "*"
type textarea "*******"
click at [19, 68] on icon "button" at bounding box center [19, 68] width 0 height 0
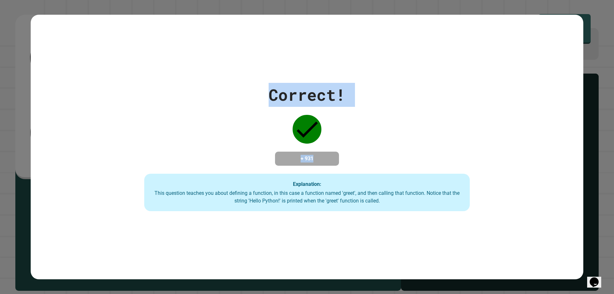
drag, startPoint x: 122, startPoint y: 32, endPoint x: 444, endPoint y: 163, distance: 348.2
click at [613, 177] on div "**********" at bounding box center [307, 147] width 614 height 294
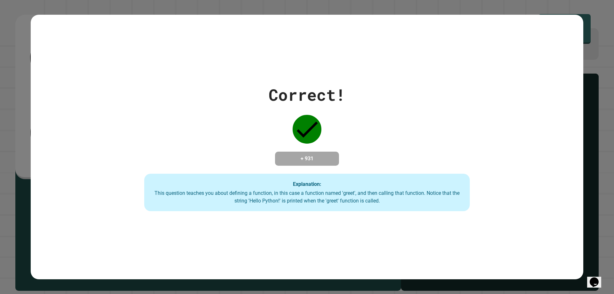
drag, startPoint x: 488, startPoint y: 87, endPoint x: 402, endPoint y: 110, distance: 88.5
click at [411, 106] on div "Correct! + 931 Explanation: This question teaches you about defining a function…" at bounding box center [307, 147] width 464 height 128
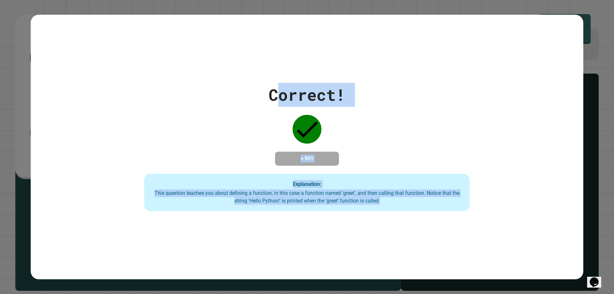
drag, startPoint x: 272, startPoint y: 86, endPoint x: 388, endPoint y: 223, distance: 179.8
click at [388, 223] on div "Correct! + 931 Explanation: This question teaches you about defining a function…" at bounding box center [307, 147] width 552 height 264
click at [462, 126] on div "Correct! + 931 Explanation: This question teaches you about defining a function…" at bounding box center [307, 147] width 464 height 128
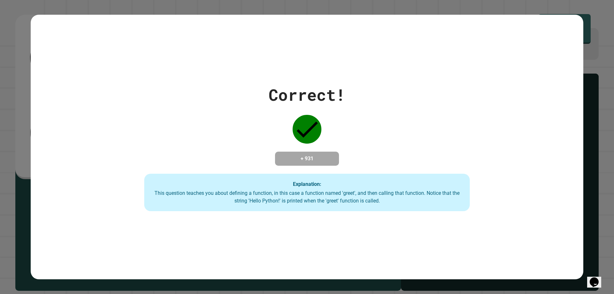
click at [462, 126] on div "Correct! + 931 Explanation: This question teaches you about defining a function…" at bounding box center [307, 147] width 464 height 128
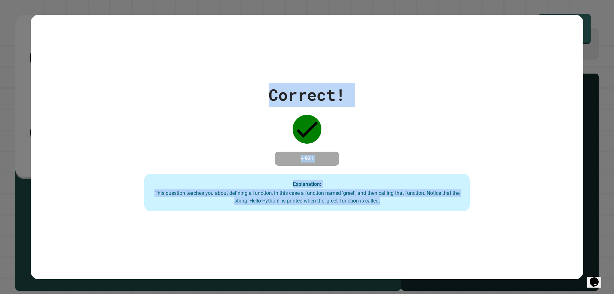
drag, startPoint x: 213, startPoint y: 92, endPoint x: 438, endPoint y: 251, distance: 274.8
click at [438, 251] on div "Correct! + 931 Explanation: This question teaches you about defining a function…" at bounding box center [307, 147] width 552 height 264
click at [449, 45] on div "Correct! + 931 Explanation: This question teaches you about defining a function…" at bounding box center [307, 147] width 552 height 264
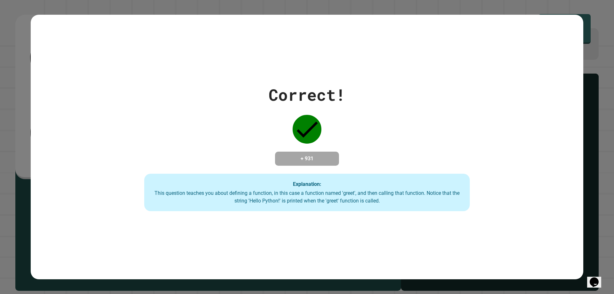
click at [27, 50] on div "Correct! + 931 Explanation: This question teaches you about defining a function…" at bounding box center [307, 147] width 614 height 294
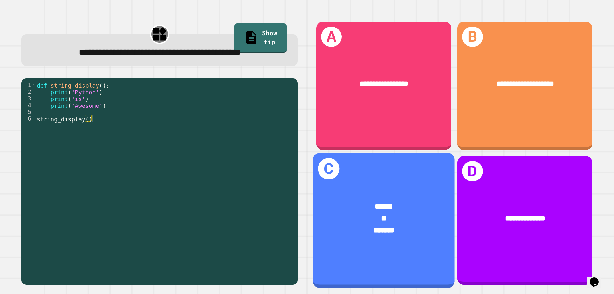
click at [373, 226] on span "*******" at bounding box center [383, 230] width 21 height 8
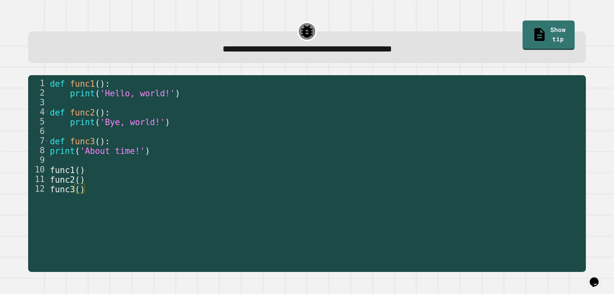
click at [108, 195] on div "def func1 ( ) : print ( 'Hello, world!' ) def func2 ( ) : print ( 'Bye, world!'…" at bounding box center [316, 174] width 534 height 192
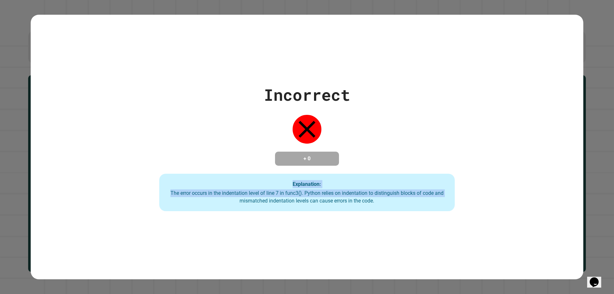
drag, startPoint x: 198, startPoint y: 205, endPoint x: 390, endPoint y: 142, distance: 201.2
click at [382, 143] on div "Incorrect + 0 Explanation: The error occurs in the indentation level of line 7 …" at bounding box center [307, 147] width 422 height 128
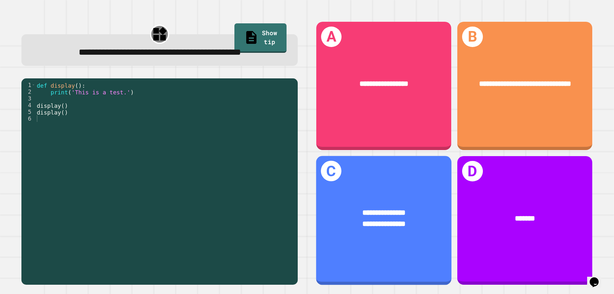
click at [374, 256] on div "**********" at bounding box center [383, 220] width 135 height 129
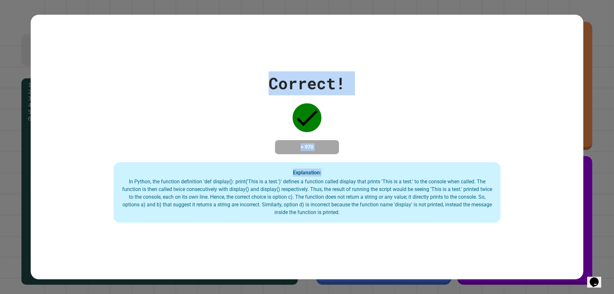
drag, startPoint x: 125, startPoint y: 179, endPoint x: 534, endPoint y: 306, distance: 428.5
click at [534, 293] on html "**********" at bounding box center [307, 147] width 614 height 294
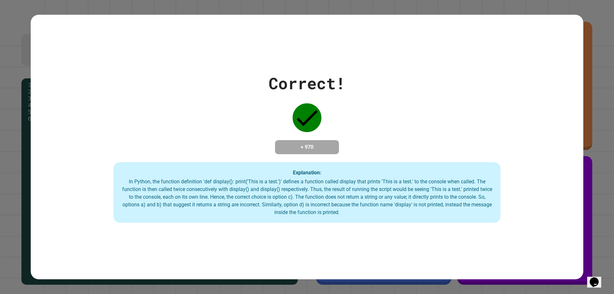
click at [503, 178] on div "Correct! + 970 Explanation: In Python, the function definition 'def display(): …" at bounding box center [307, 146] width 552 height 151
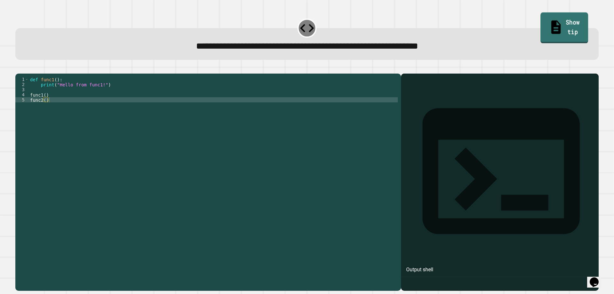
click at [549, 24] on icon at bounding box center [556, 27] width 14 height 16
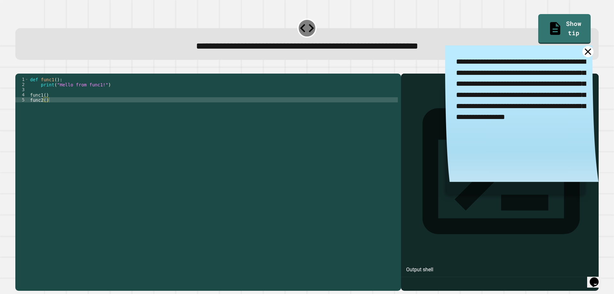
click at [582, 52] on icon at bounding box center [587, 51] width 11 height 11
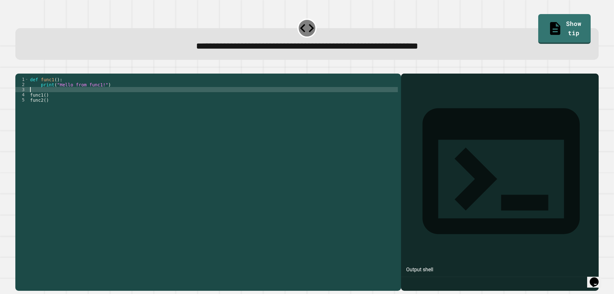
click at [63, 101] on div "def func1 ( ) : print ( "Hello from func1!" ) func1 ( ) func2 ( )" at bounding box center [213, 174] width 369 height 194
type textarea "**********"
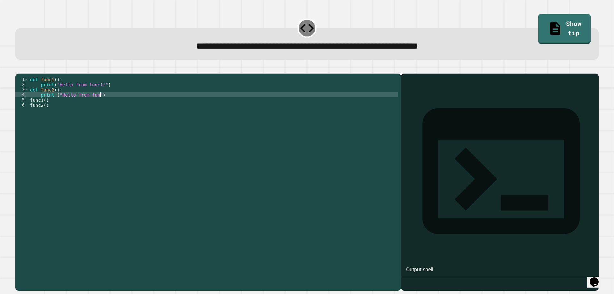
scroll to position [0, 5]
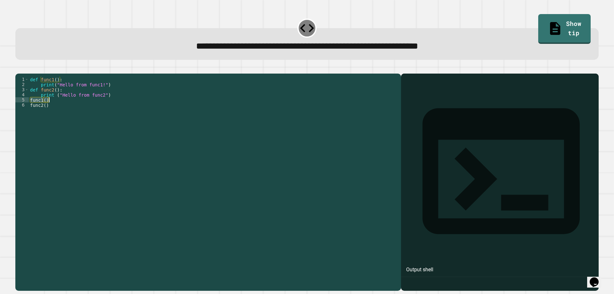
drag, startPoint x: 30, startPoint y: 111, endPoint x: 70, endPoint y: 111, distance: 39.9
click at [70, 111] on div "def func1 ( ) : print ( "Hello from func1!" ) def func2 ( ) : print ( "Hello fr…" at bounding box center [213, 174] width 369 height 194
type textarea "*******"
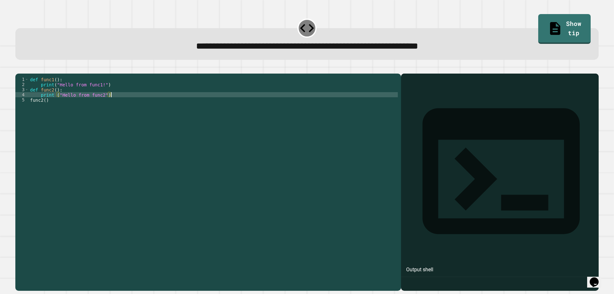
click at [30, 101] on div "def func1 ( ) : print ( "Hello from func1!" ) def func2 ( ) : print ( "Hello fr…" at bounding box center [213, 174] width 369 height 194
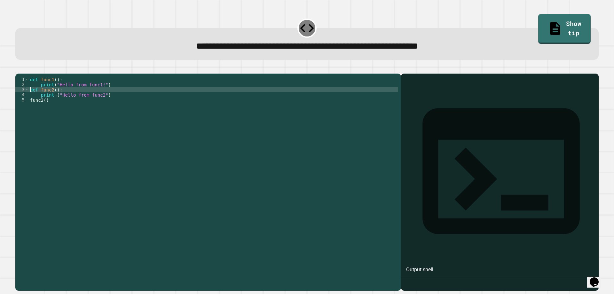
type textarea "**********"
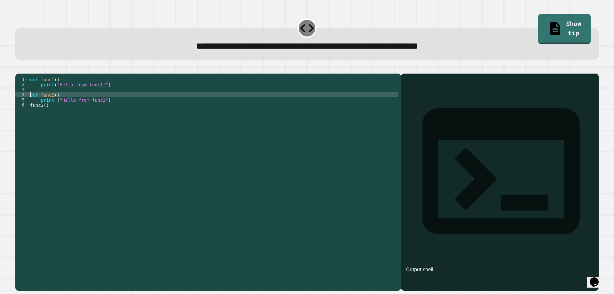
click at [69, 97] on div "def func1 ( ) : print ( "Hello from func1!" ) def func2 ( ) : print ( "Hello fr…" at bounding box center [213, 174] width 369 height 194
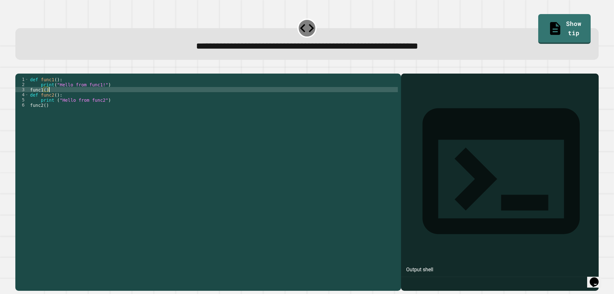
scroll to position [0, 1]
type textarea "*******"
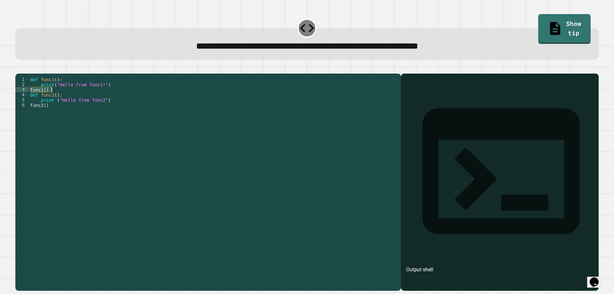
drag, startPoint x: 30, startPoint y: 98, endPoint x: 57, endPoint y: 99, distance: 26.5
click at [57, 99] on div "def func1 ( ) : print ( "Hello from func1!" ) func1 ( ) def func2 ( ) : print (…" at bounding box center [213, 174] width 369 height 194
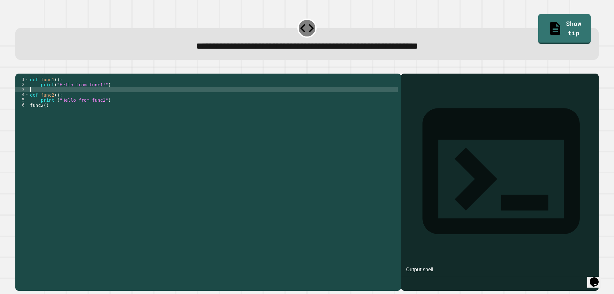
scroll to position [0, 0]
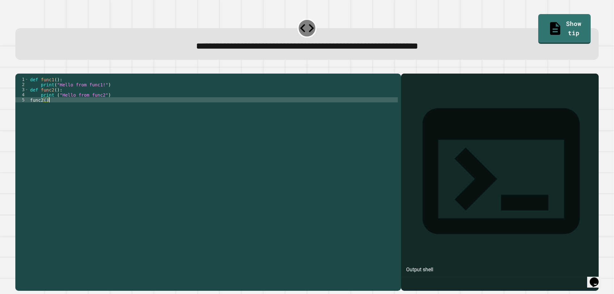
click at [74, 111] on div "def func1 ( ) : print ( "Hello from func1!" ) def func2 ( ) : print ( "Hello fr…" at bounding box center [213, 174] width 369 height 194
type textarea "*******"
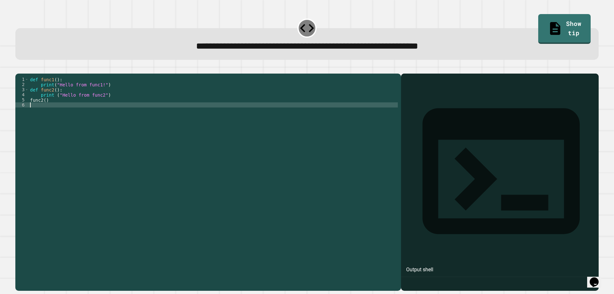
click at [30, 109] on div "def func1 ( ) : print ( "Hello from func1!" ) def func2 ( ) : print ( "Hello fr…" at bounding box center [213, 174] width 369 height 194
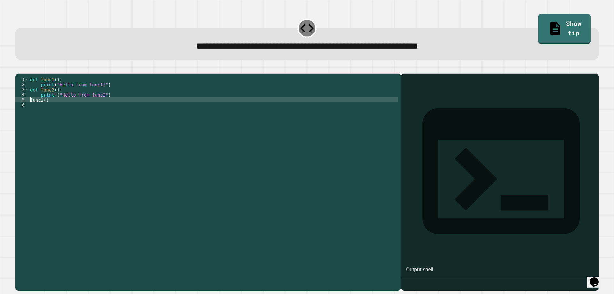
type textarea "*******"
click at [34, 110] on div "def func1 ( ) : print ( "Hello from func1!" ) def func2 ( ) : print ( "Hello fr…" at bounding box center [213, 174] width 369 height 194
click at [42, 112] on div "def func1 ( ) : print ( "Hello from func1!" ) def func2 ( ) : print ( "Hello fr…" at bounding box center [213, 174] width 369 height 194
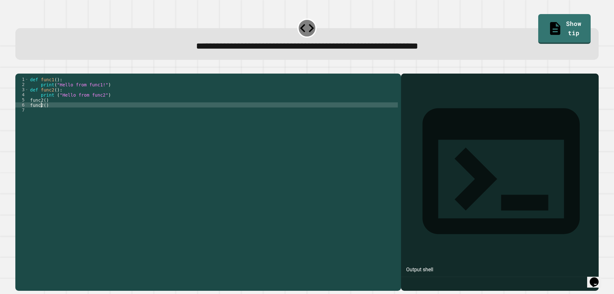
click at [43, 111] on div "def func1 ( ) : print ( "Hello from func1!" ) def func2 ( ) : print ( "Hello fr…" at bounding box center [213, 174] width 369 height 194
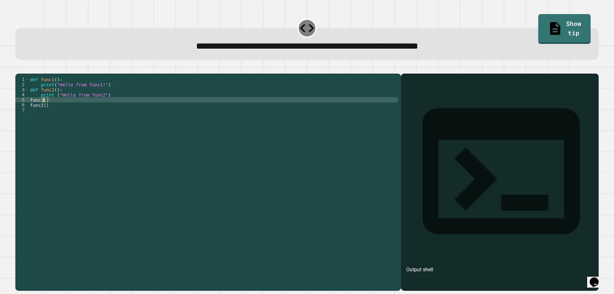
click at [24, 74] on icon "button" at bounding box center [23, 72] width 4 height 4
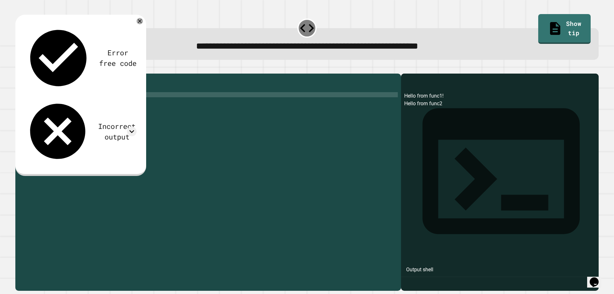
click at [105, 103] on div "def func1 ( ) : print ( "Hello from func1!" ) def func2 ( ) : print ( "Hello fr…" at bounding box center [213, 174] width 369 height 194
type textarea "**********"
click at [19, 68] on button "button" at bounding box center [19, 68] width 0 height 0
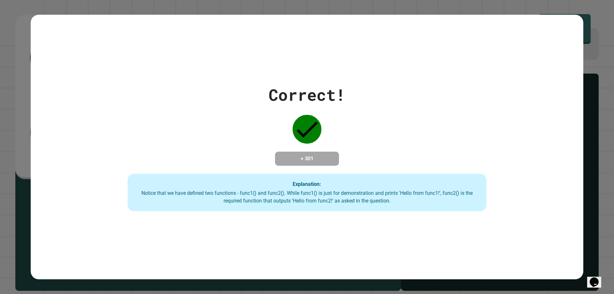
click at [80, 190] on div "Correct! + 301 Explanation: Notice that we have defined two functions - func1()…" at bounding box center [307, 147] width 512 height 128
click at [79, 187] on div "Correct! + 301 Explanation: Notice that we have defined two functions - func1()…" at bounding box center [307, 147] width 512 height 128
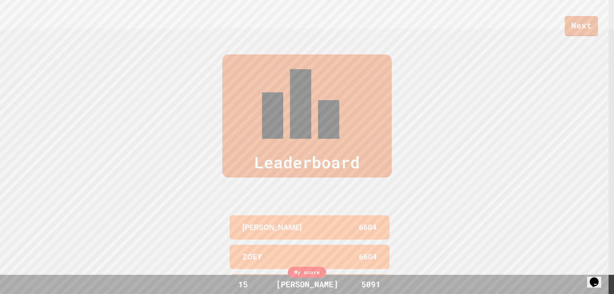
scroll to position [297, 0]
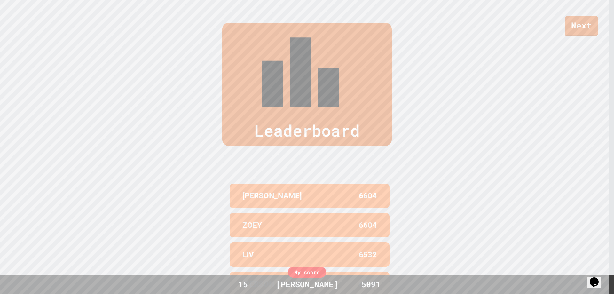
click at [380, 34] on div "Next" at bounding box center [307, 18] width 614 height 36
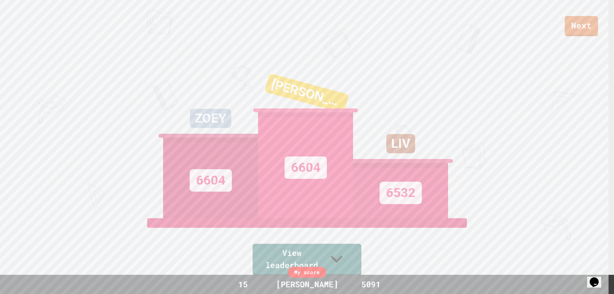
scroll to position [0, 0]
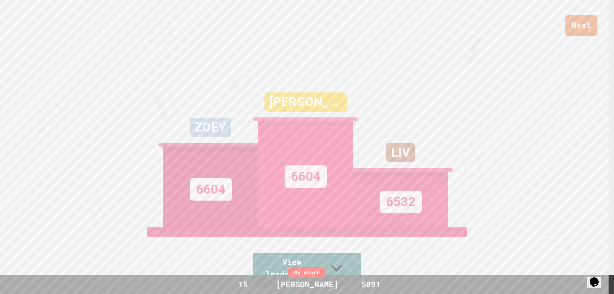
click at [564, 27] on div "Next" at bounding box center [307, 18] width 614 height 36
click at [578, 30] on link "Next" at bounding box center [581, 25] width 31 height 21
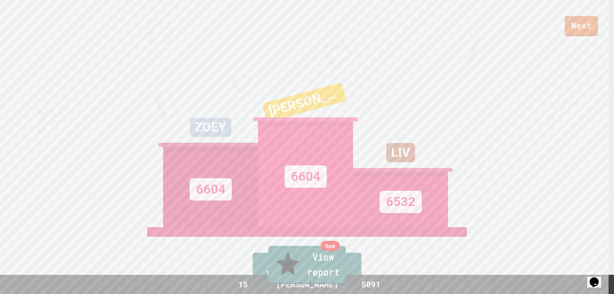
click at [301, 270] on link "New View report" at bounding box center [306, 265] width 77 height 38
drag, startPoint x: 153, startPoint y: 145, endPoint x: 461, endPoint y: 99, distance: 311.8
